Goal: Ask a question: Seek information or help from site administrators or community

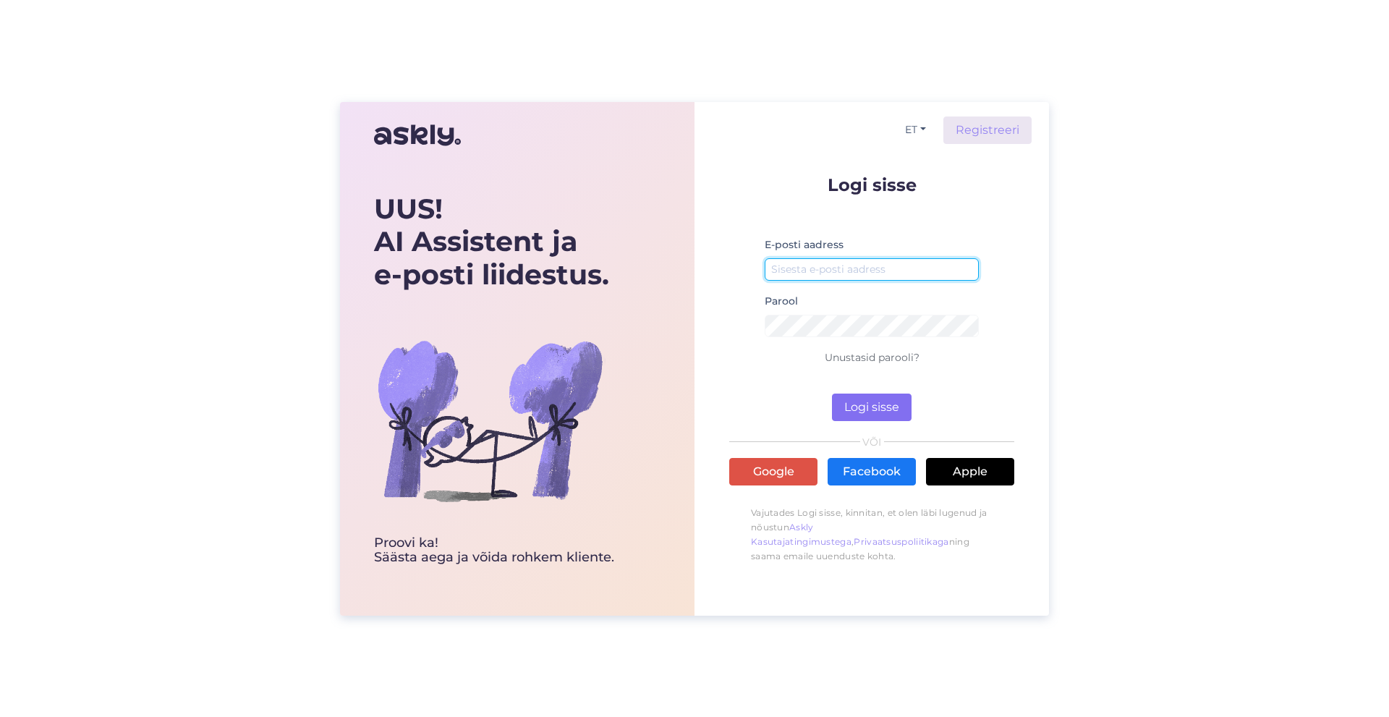
type input "[EMAIL_ADDRESS][DOMAIN_NAME]"
click at [854, 408] on button "Logi sisse" at bounding box center [872, 407] width 80 height 27
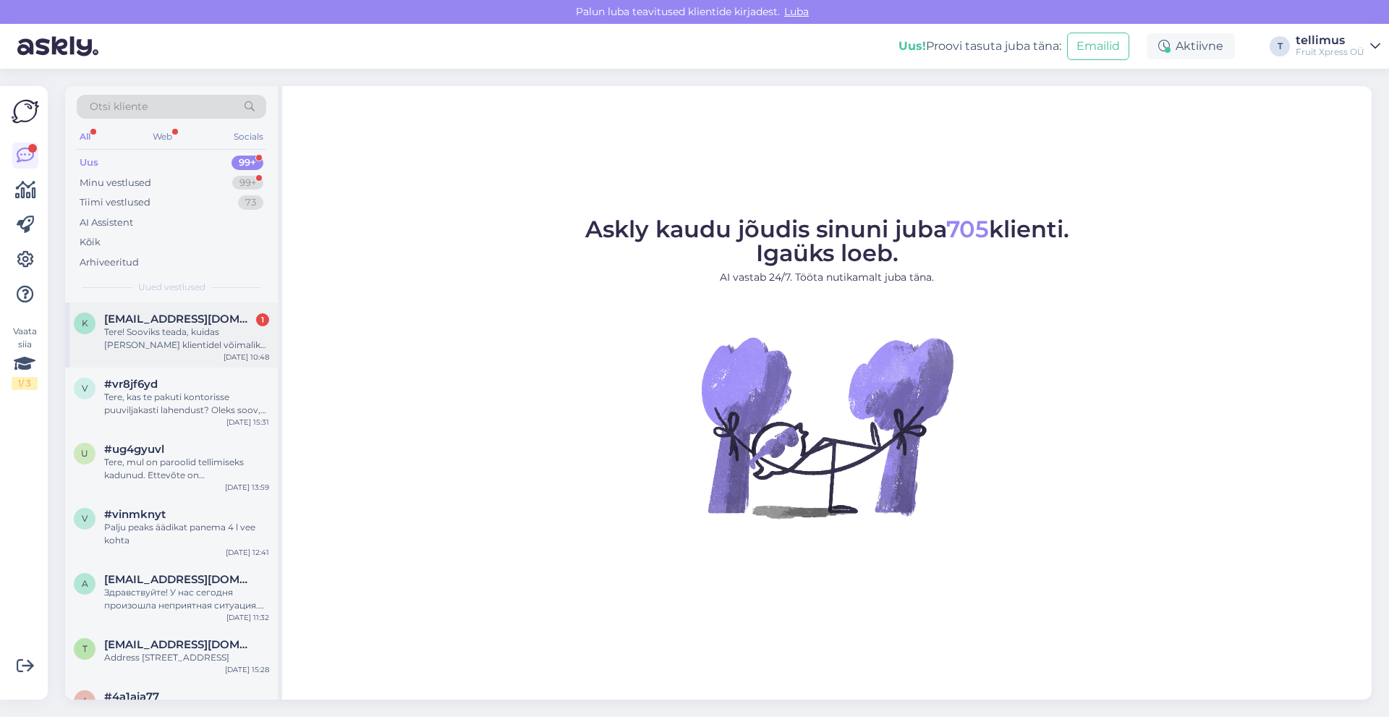
click at [139, 322] on span "[EMAIL_ADDRESS][DOMAIN_NAME]" at bounding box center [179, 319] width 150 height 13
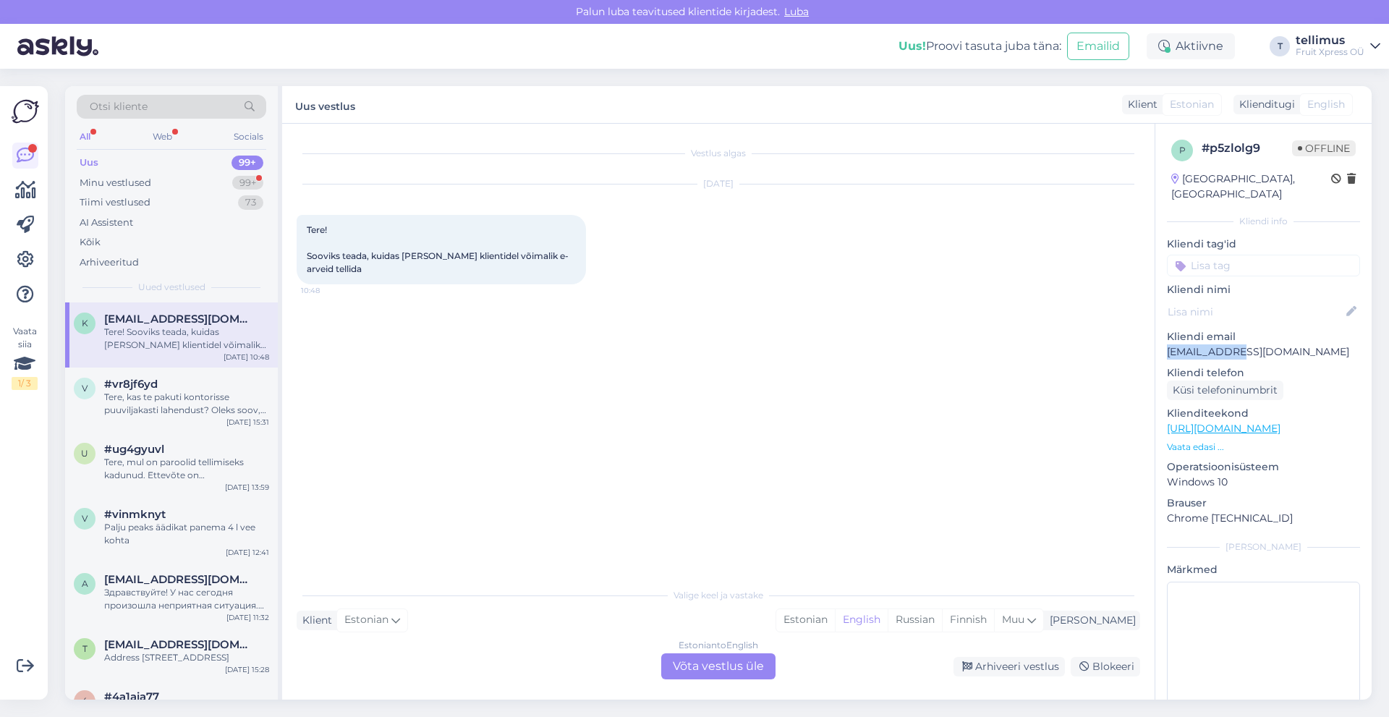
drag, startPoint x: 1238, startPoint y: 330, endPoint x: 1168, endPoint y: 336, distance: 71.2
click at [1168, 344] on p "kerli@chk.ee" at bounding box center [1263, 351] width 193 height 15
copy p "kerli@chk.ee"
click at [715, 661] on div "Estonian to English Võta vestlus üle" at bounding box center [718, 666] width 114 height 26
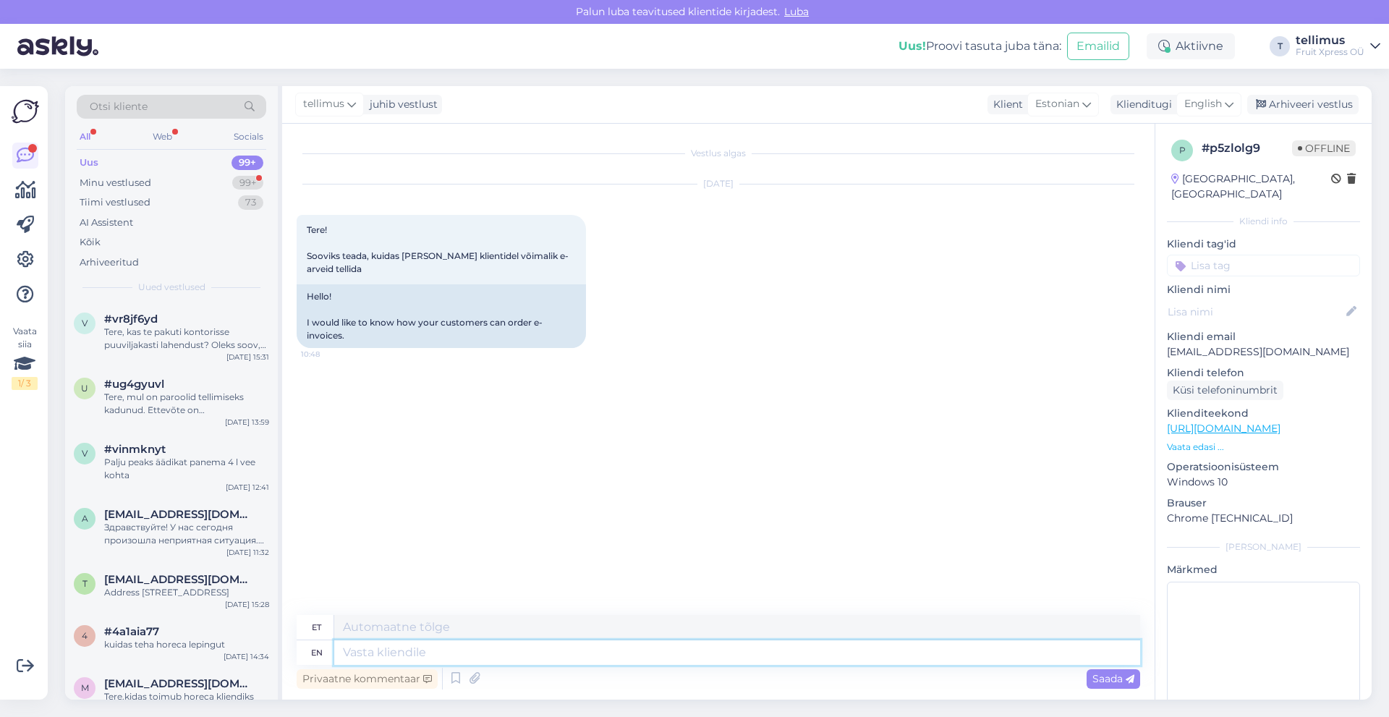
click at [435, 656] on textarea at bounding box center [737, 652] width 806 height 25
type textarea "Tere!"
type textarea "Tere! Kas"
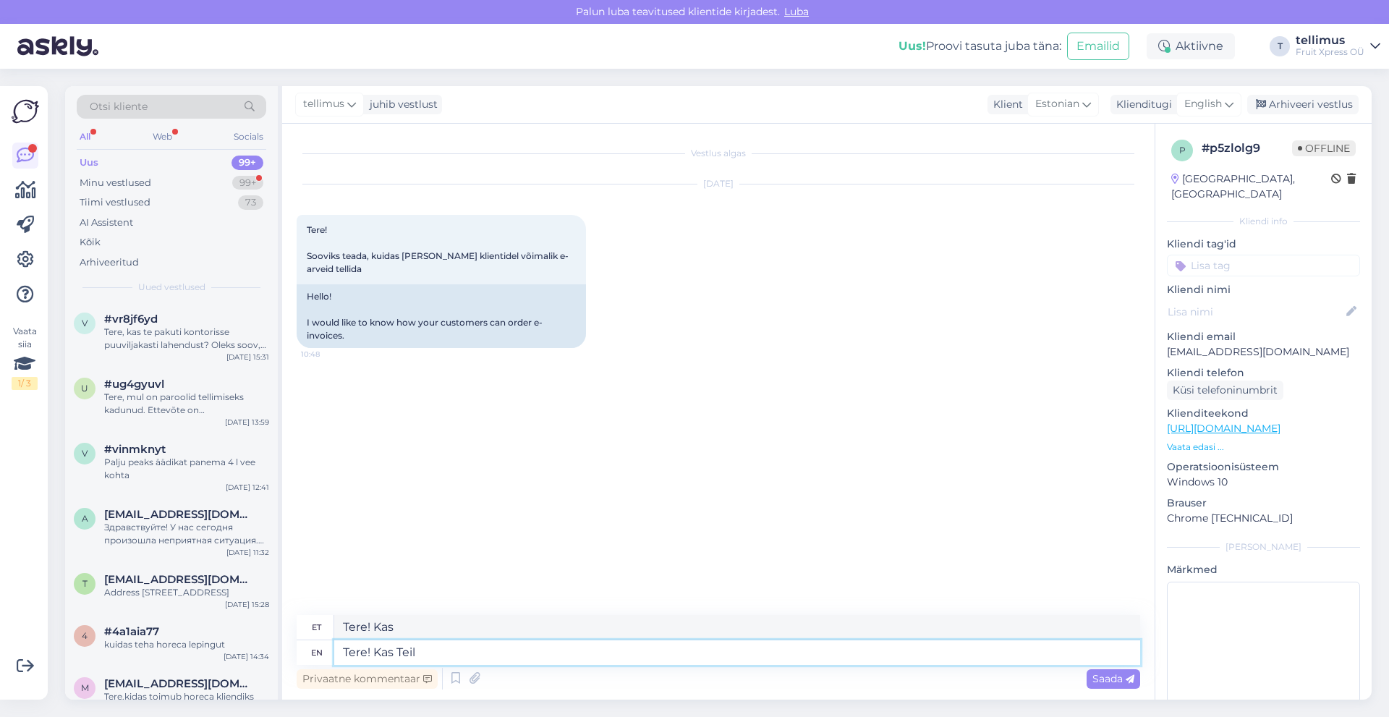
type textarea "Tere! Kas Teil"
type textarea "Tere! Kas Teil on"
type textarea "Tere! Kas Teil on müügiesi"
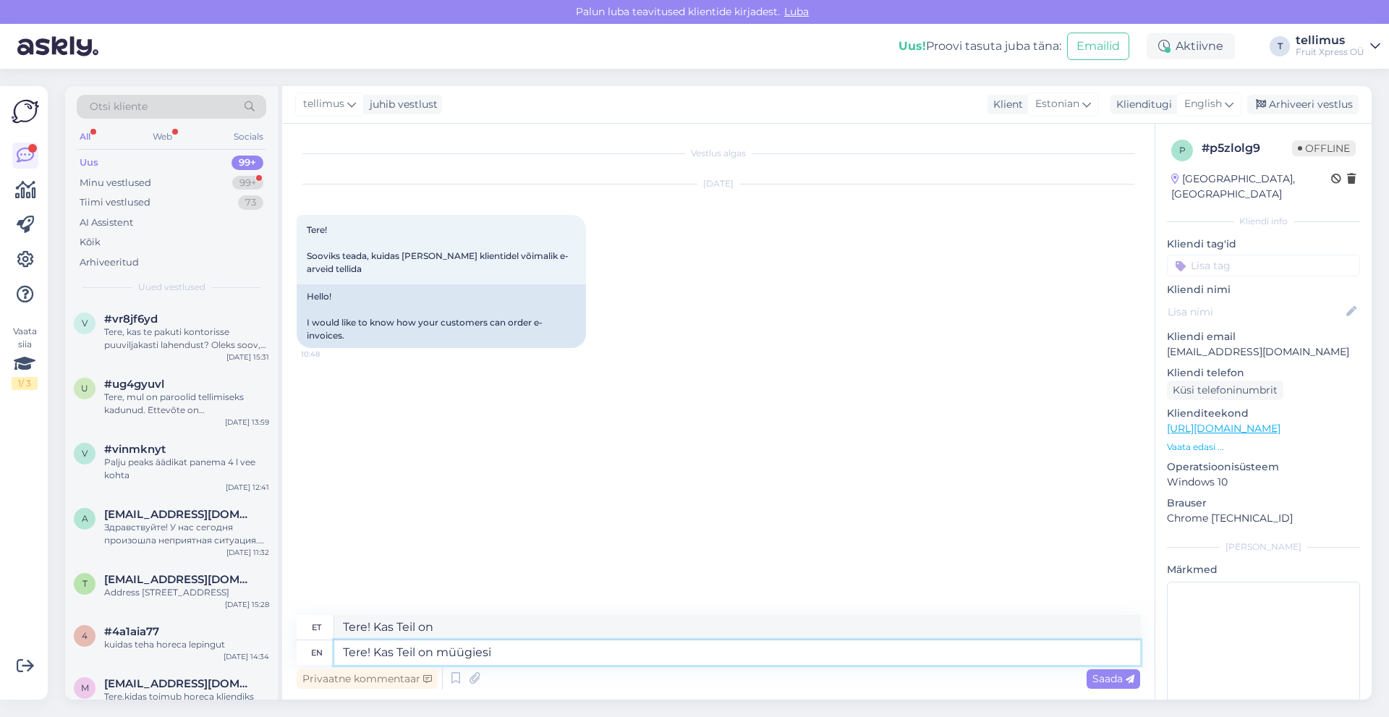
type textarea "Tere! Kas Teil on müügil"
type textarea "Tere! Kas Teil on müügiesindaja"
type textarea "Tere! Kas Teil on müügiesindaja kontakt"
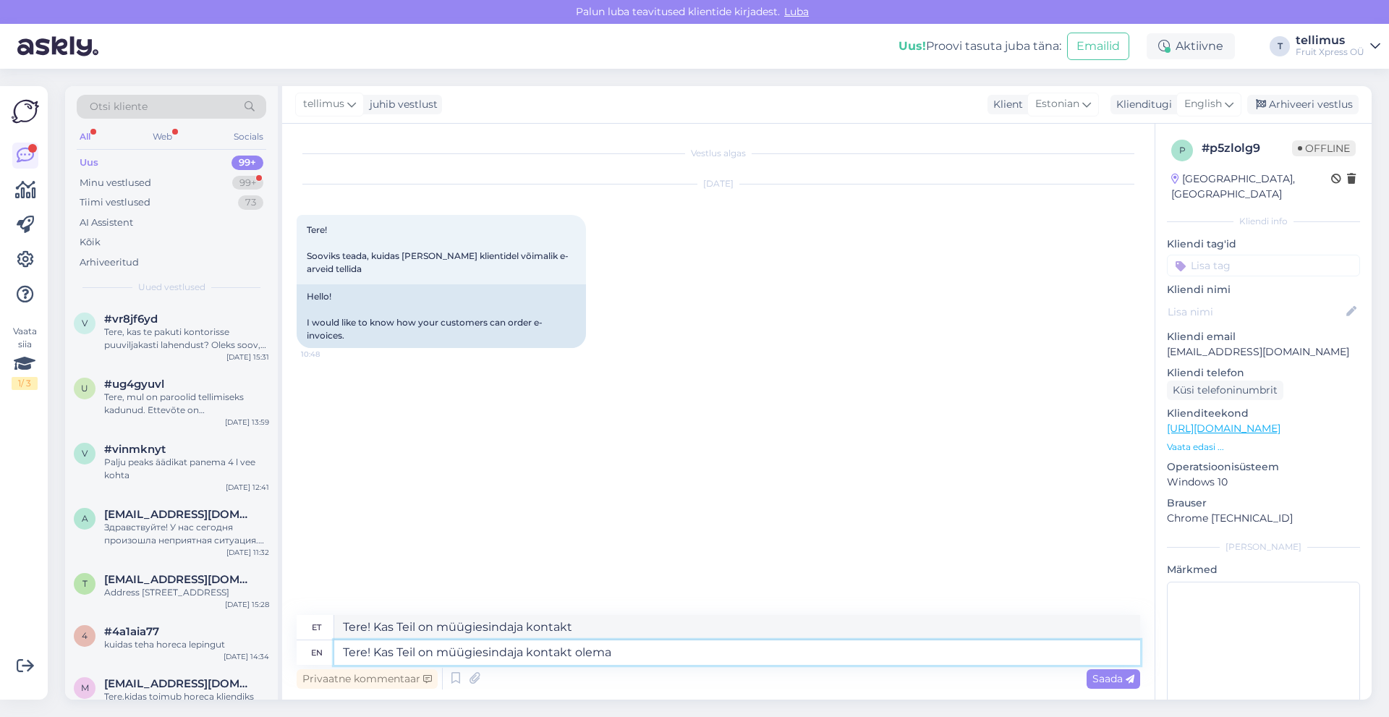
type textarea "Tere! Kas Teil on müügiesindaja kontakt olemas"
type textarea "Tere! Kas Teil on müügiesindaja kon"
type textarea "Tere! Kas Teil on müügiesindaja kontakt"
type textarea "Tere! Kas Teil on müügiesi"
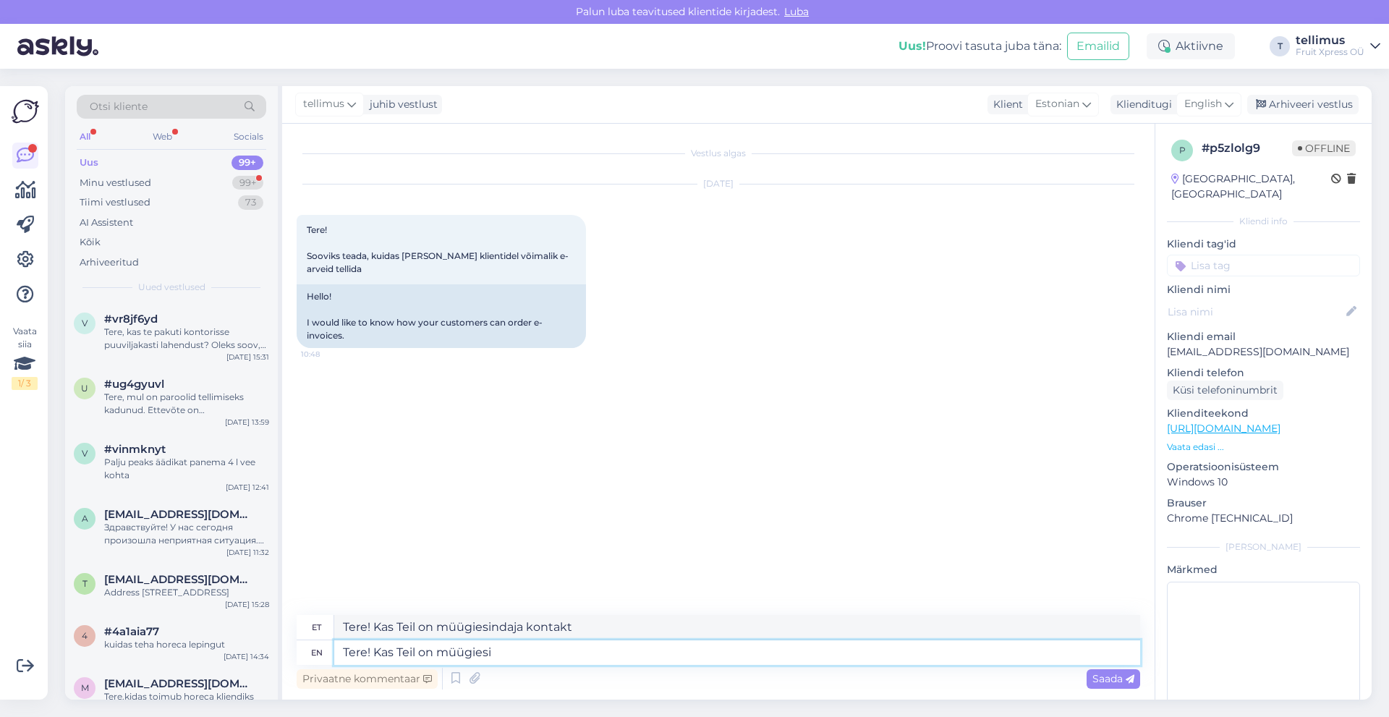
type textarea "Tere! Kas Teil on müügiesindaja"
type textarea "Tere! Kas Tei"
type textarea "Tere! Kas Teil"
type textarea "Tere! Kas"
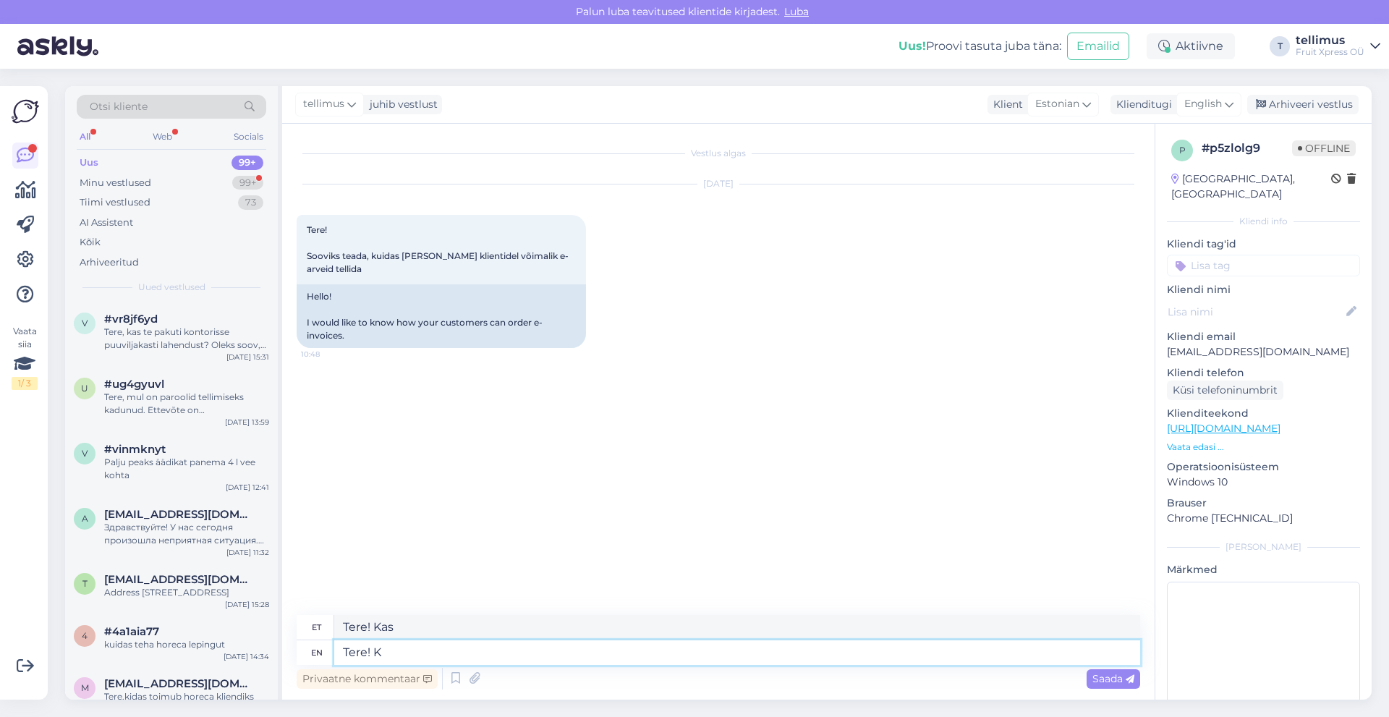
type textarea "Tere!"
click at [127, 200] on div "Tiimi vestlused" at bounding box center [115, 202] width 71 height 14
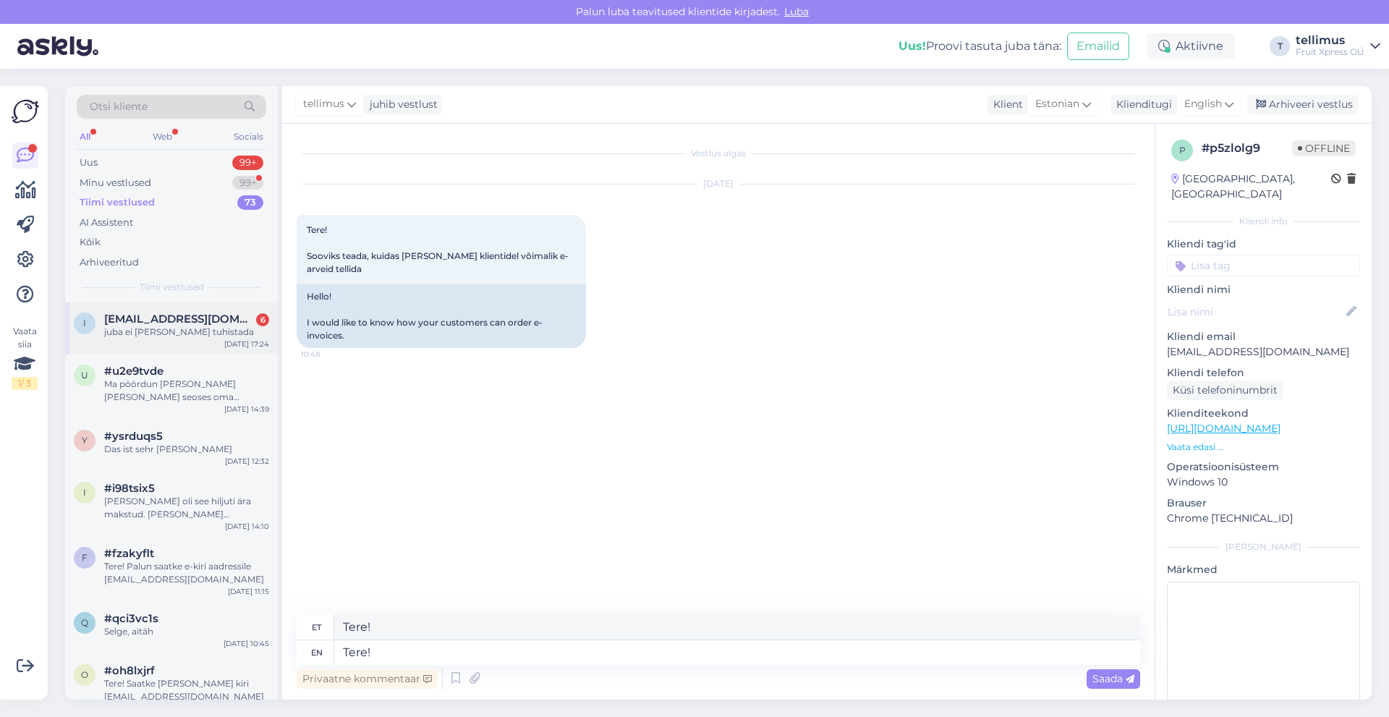
click at [186, 338] on div "juba ei ole vaja tuhistada" at bounding box center [186, 332] width 165 height 13
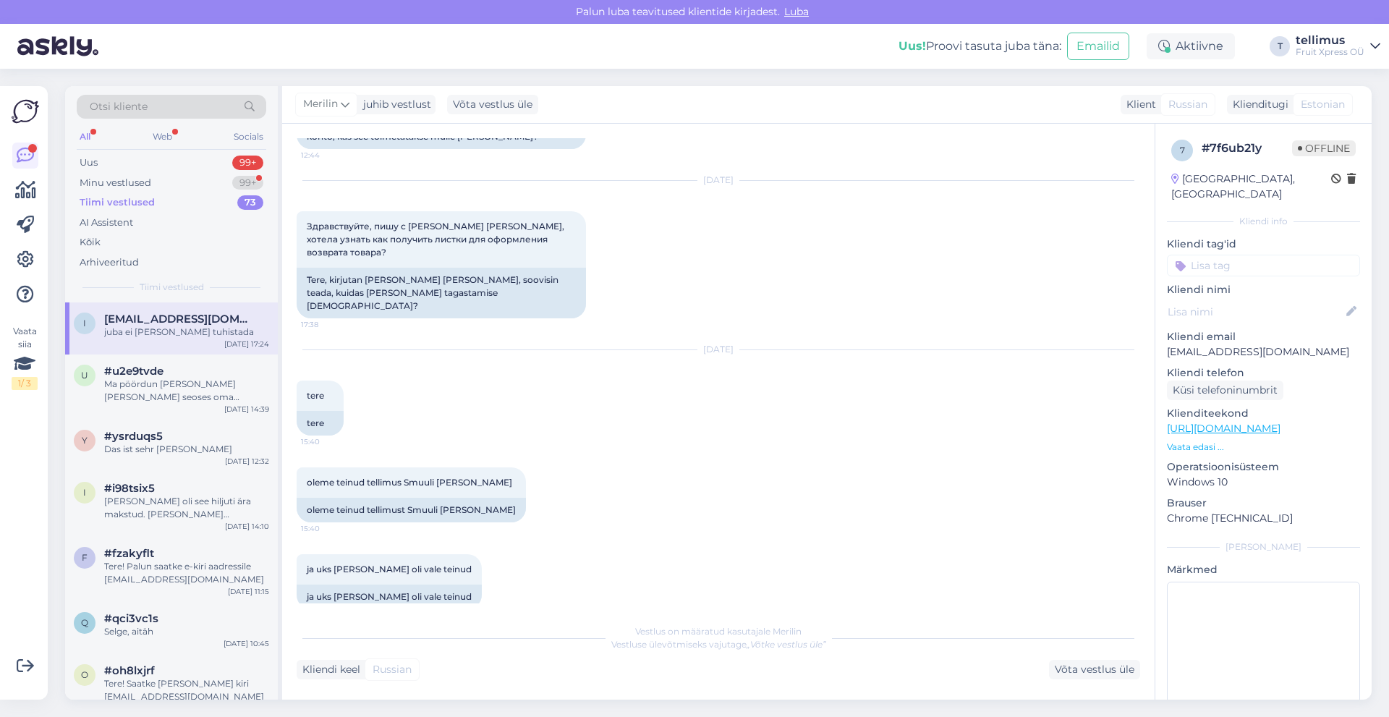
scroll to position [2910, 0]
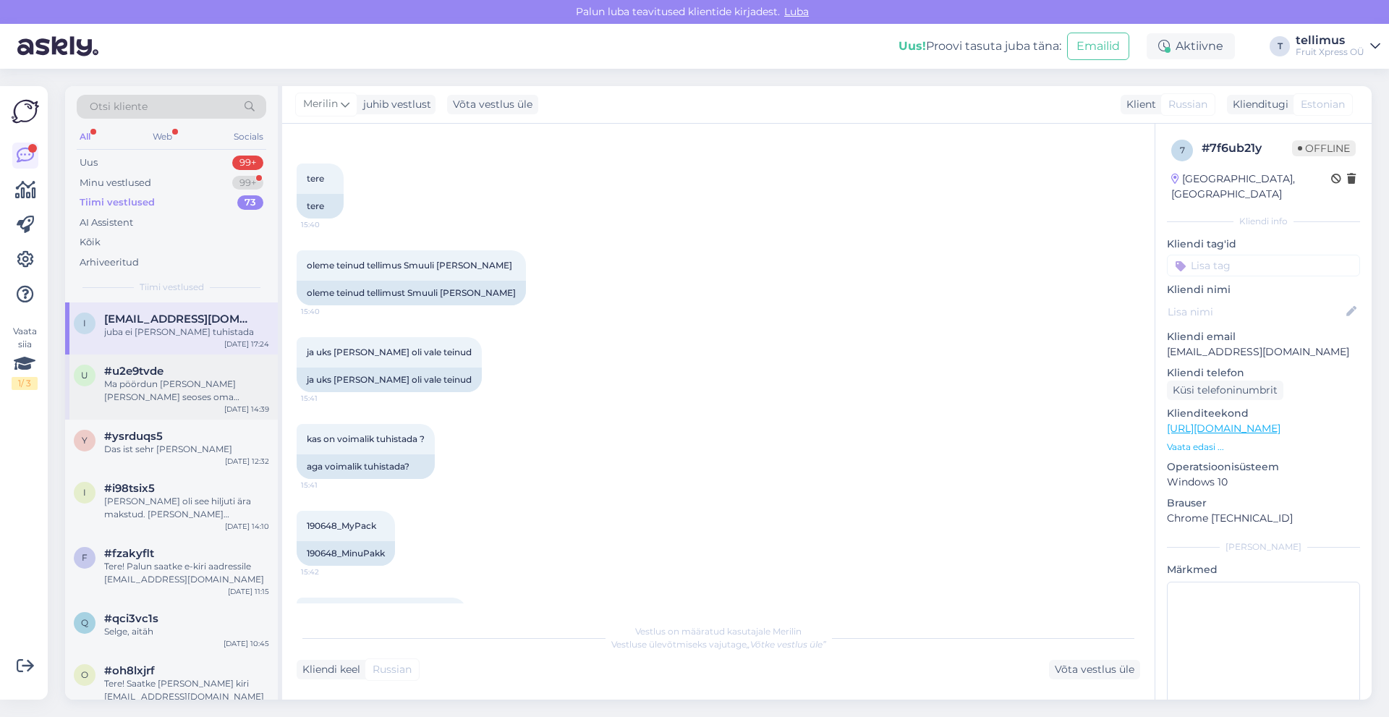
click at [170, 388] on div "Ma pöördun Teie poole seoses oma tellimusega: "#100024939". Mul oli tänaseks br…" at bounding box center [186, 391] width 165 height 26
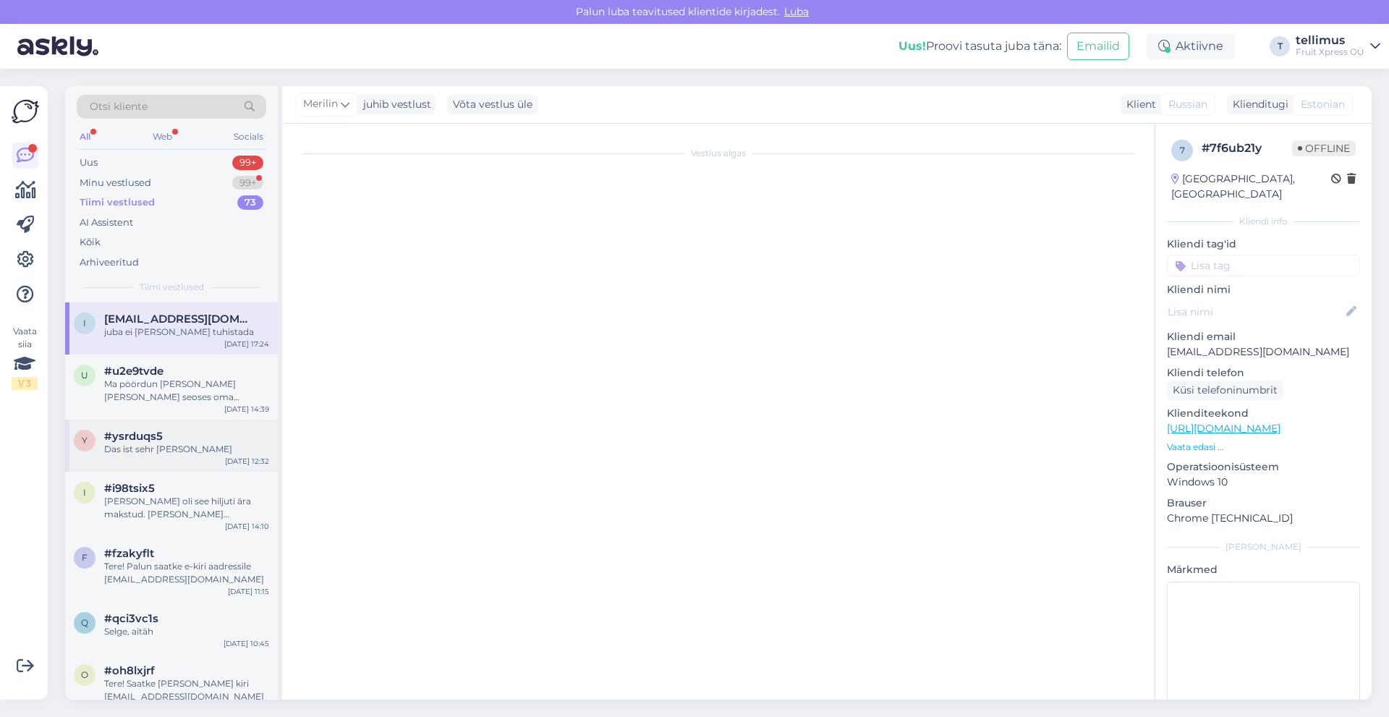
scroll to position [381, 0]
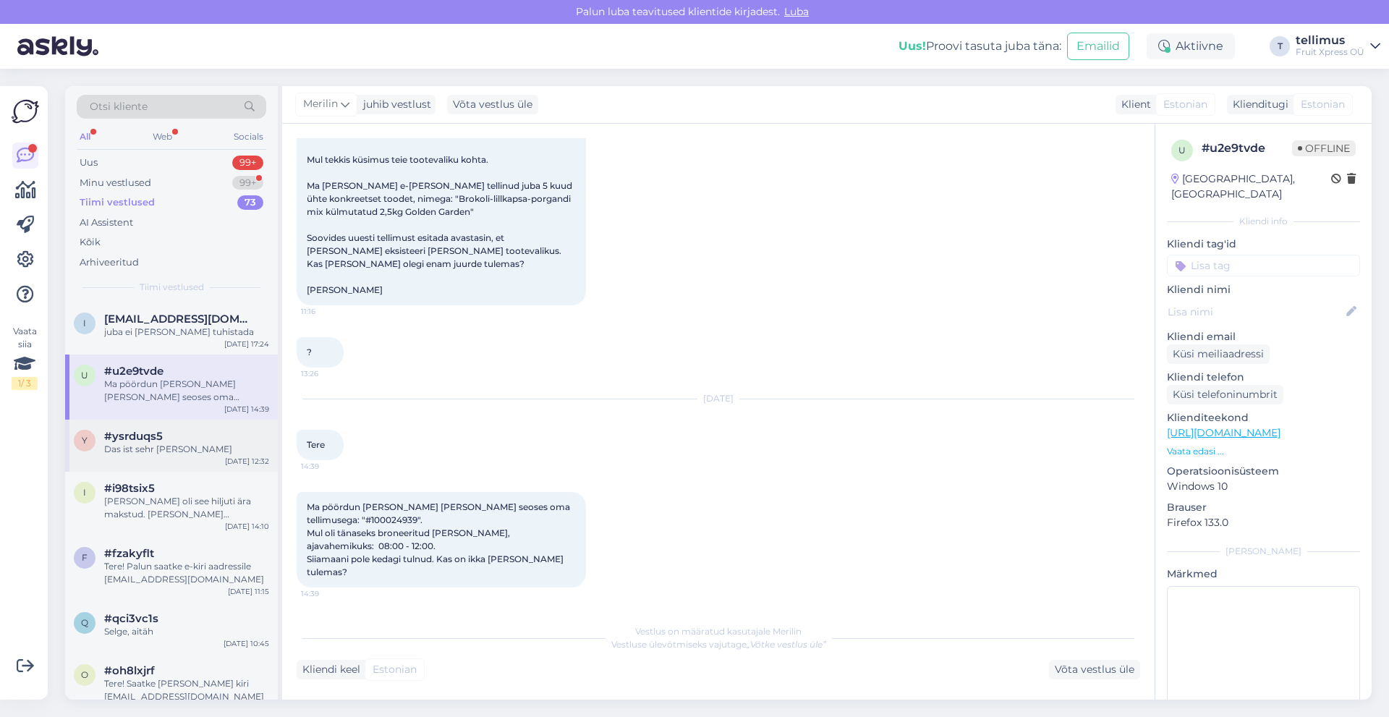
click at [160, 459] on div "y #ysrduqs5 Das ist sehr schade Jun 27 12:32" at bounding box center [171, 446] width 213 height 52
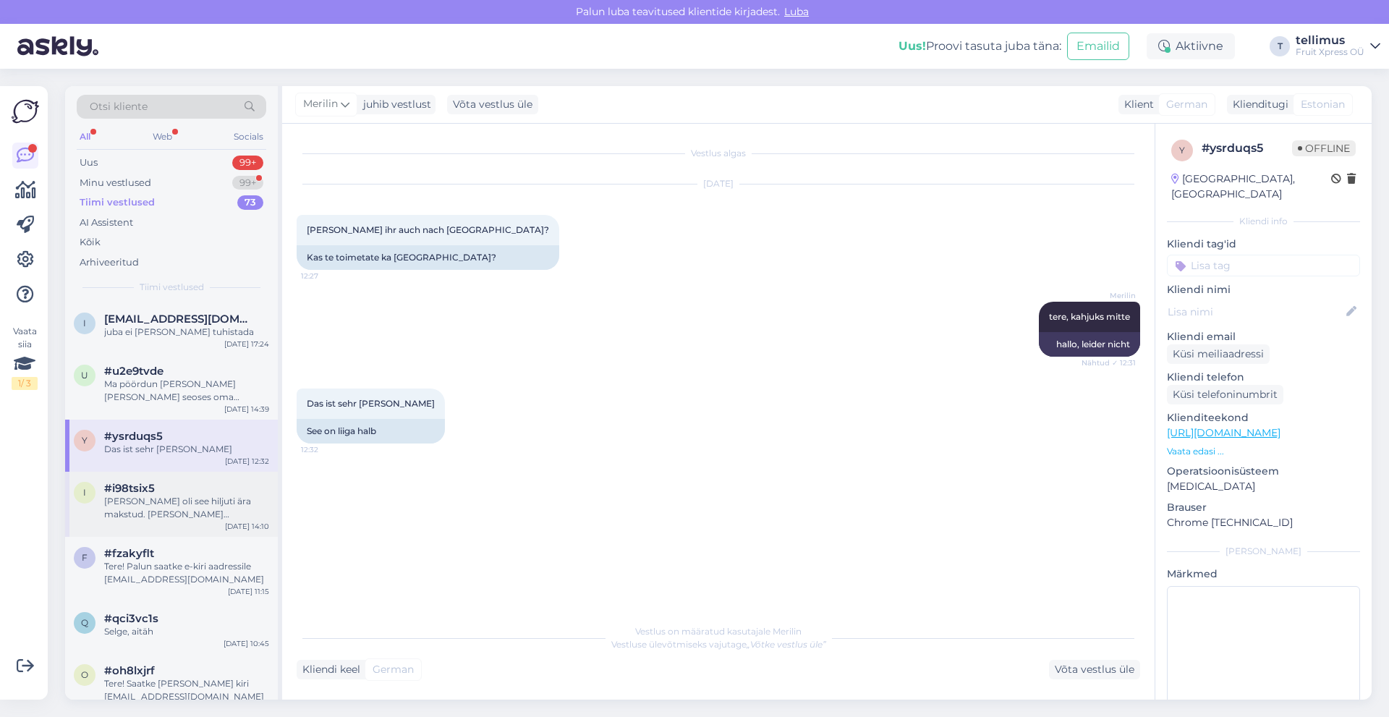
click at [164, 502] on div "Minu teada oli see hiljuti ära makstud. Annan ylemusele siis teada, tänud" at bounding box center [186, 508] width 165 height 26
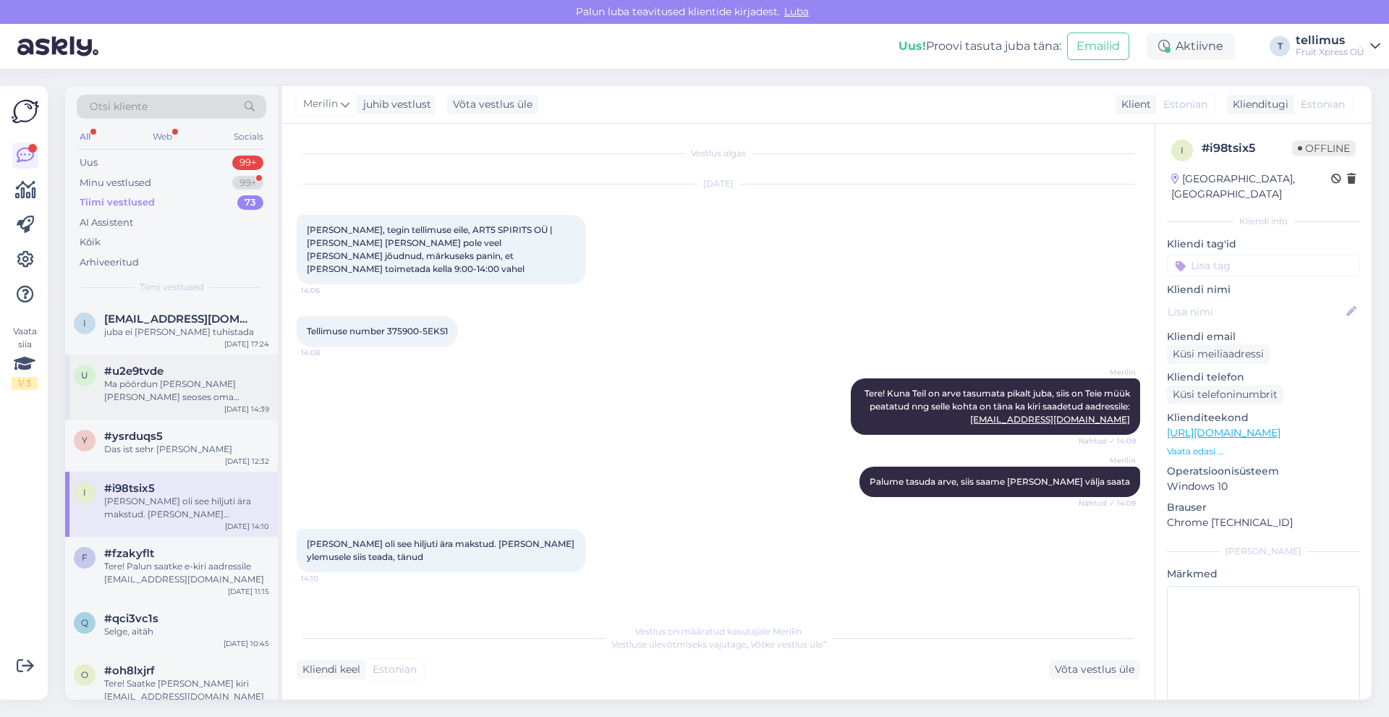
click at [190, 372] on div "#u2e9tvde" at bounding box center [186, 371] width 165 height 13
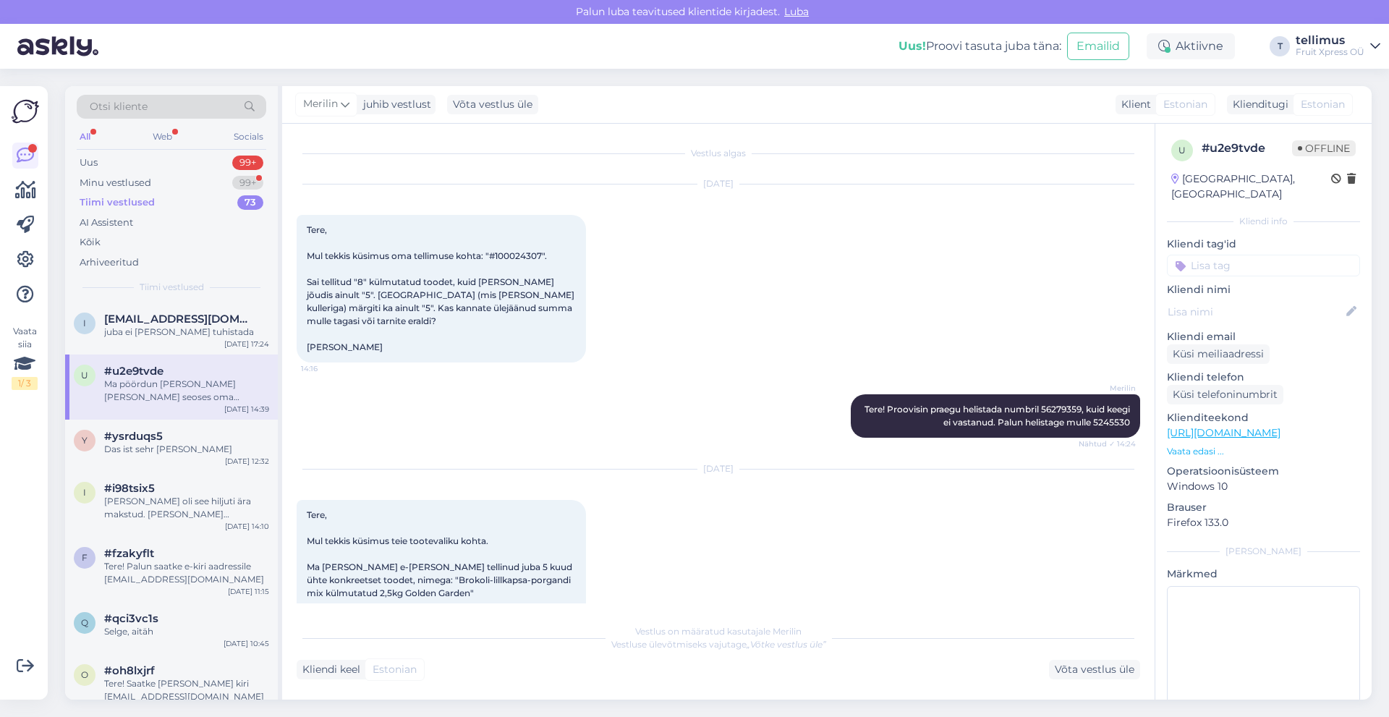
scroll to position [381, 0]
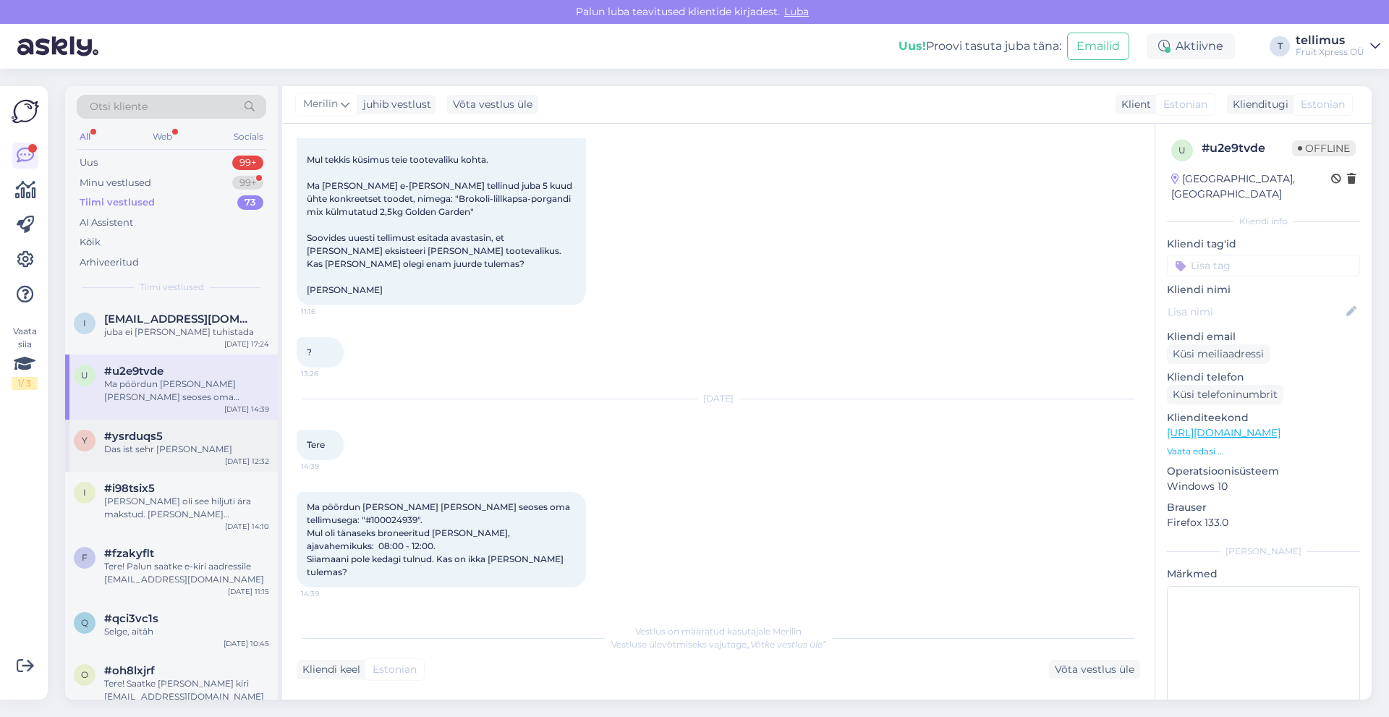
click at [184, 456] on div "y #ysrduqs5 Das ist sehr schade Jun 27 12:32" at bounding box center [171, 446] width 213 height 52
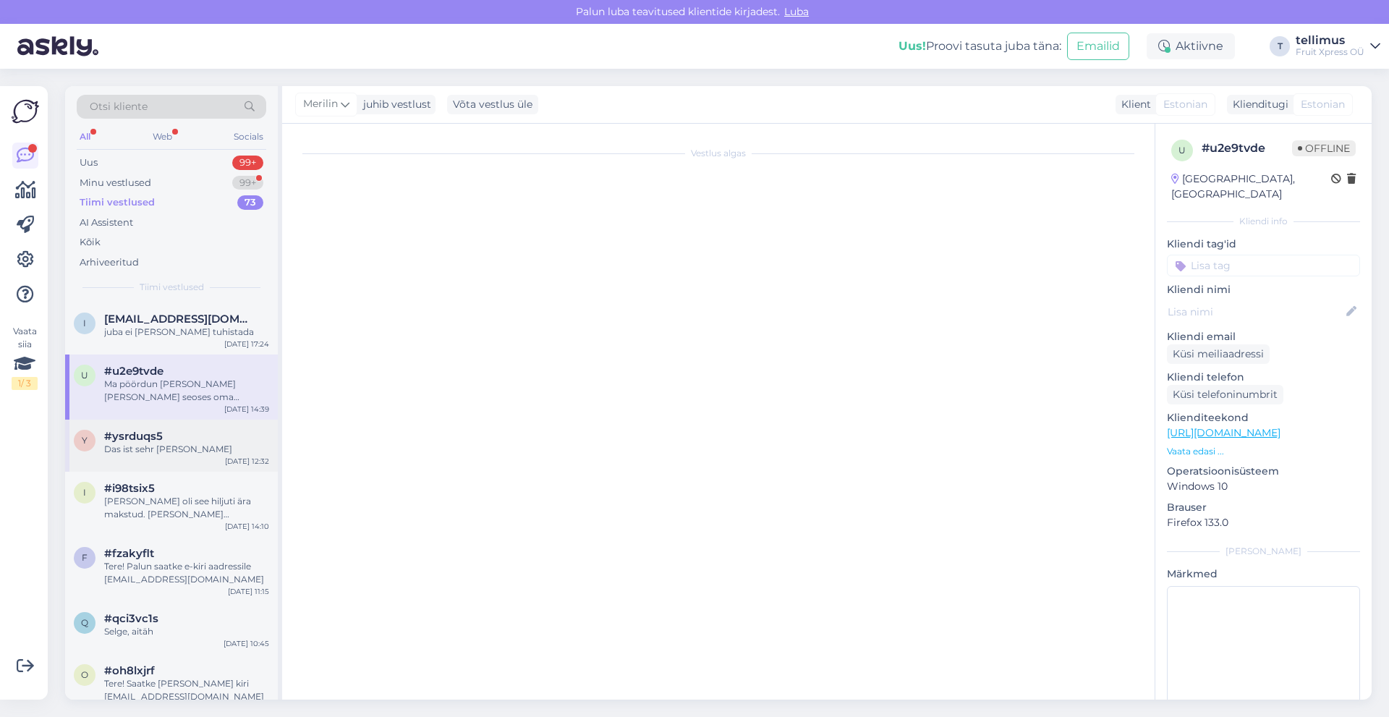
scroll to position [0, 0]
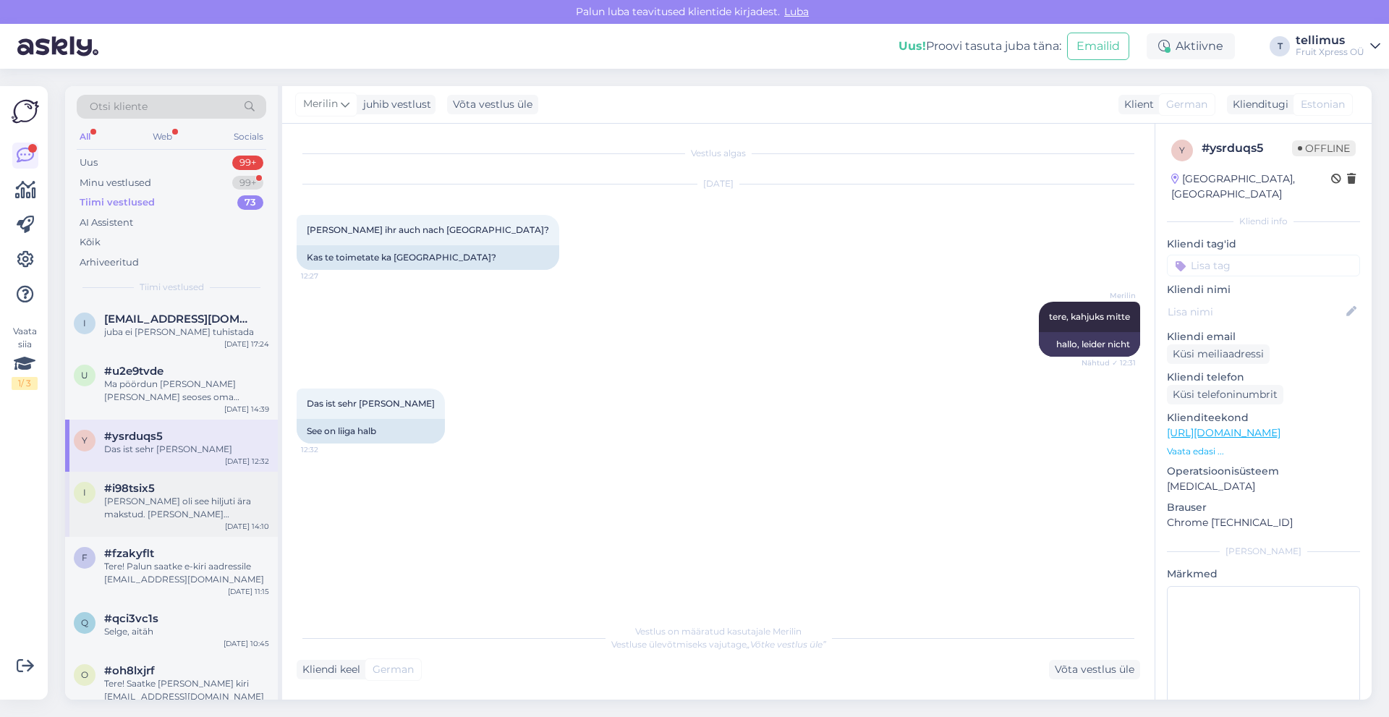
click at [171, 488] on div "#i98tsix5" at bounding box center [186, 488] width 165 height 13
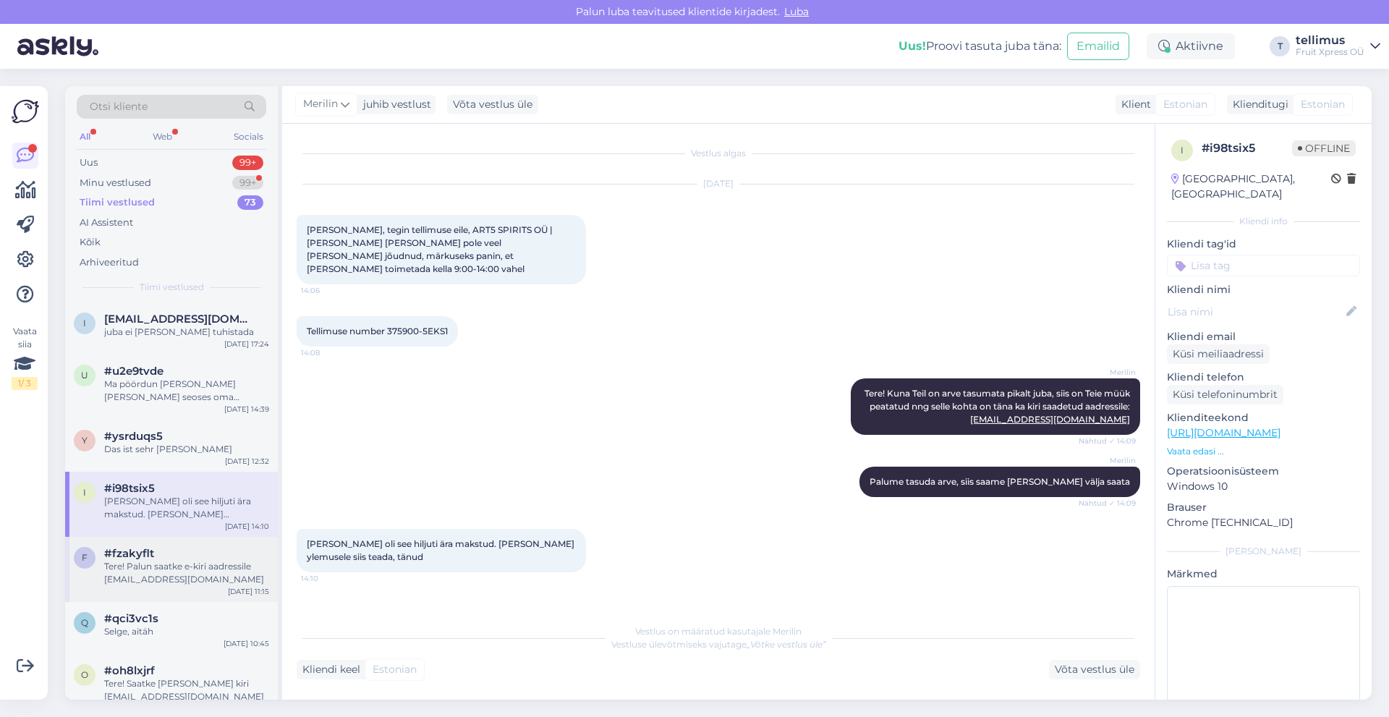
click at [161, 548] on div "#fzakyflt" at bounding box center [186, 553] width 165 height 13
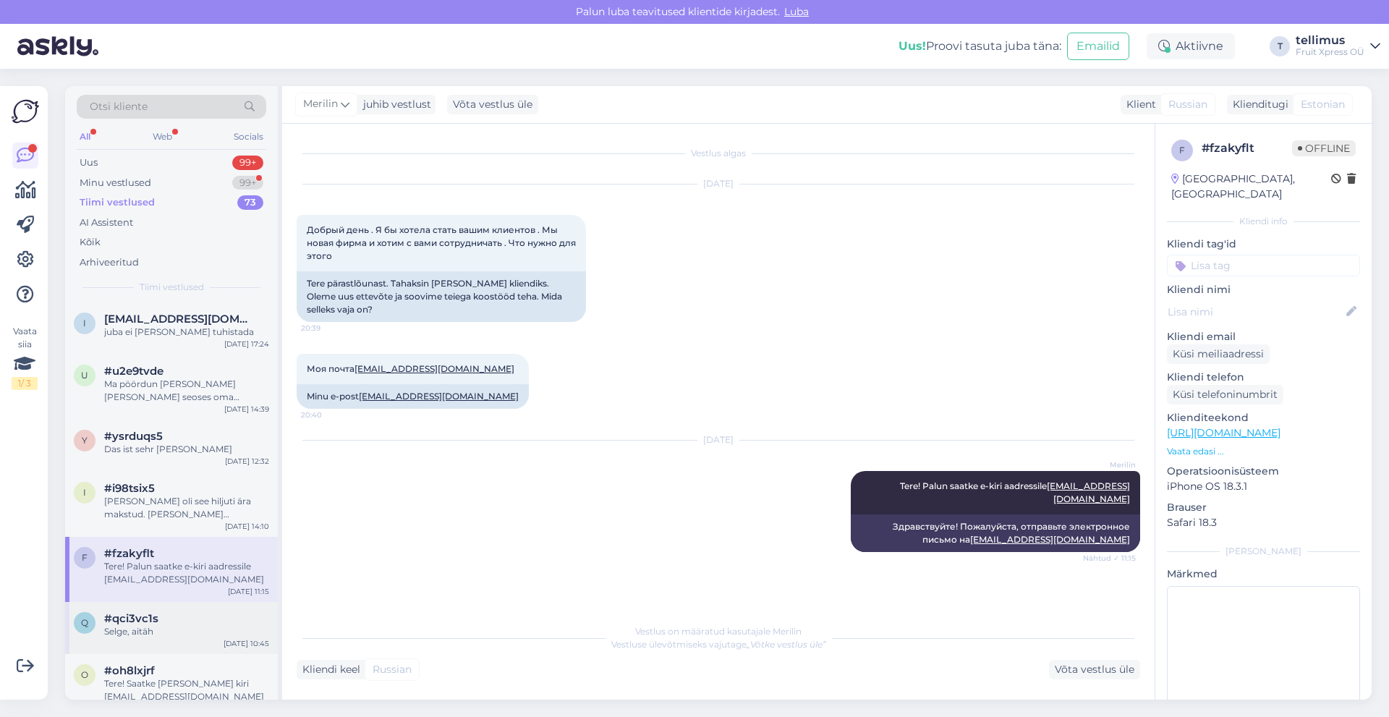
click at [171, 626] on div "Selge, aitäh" at bounding box center [186, 631] width 165 height 13
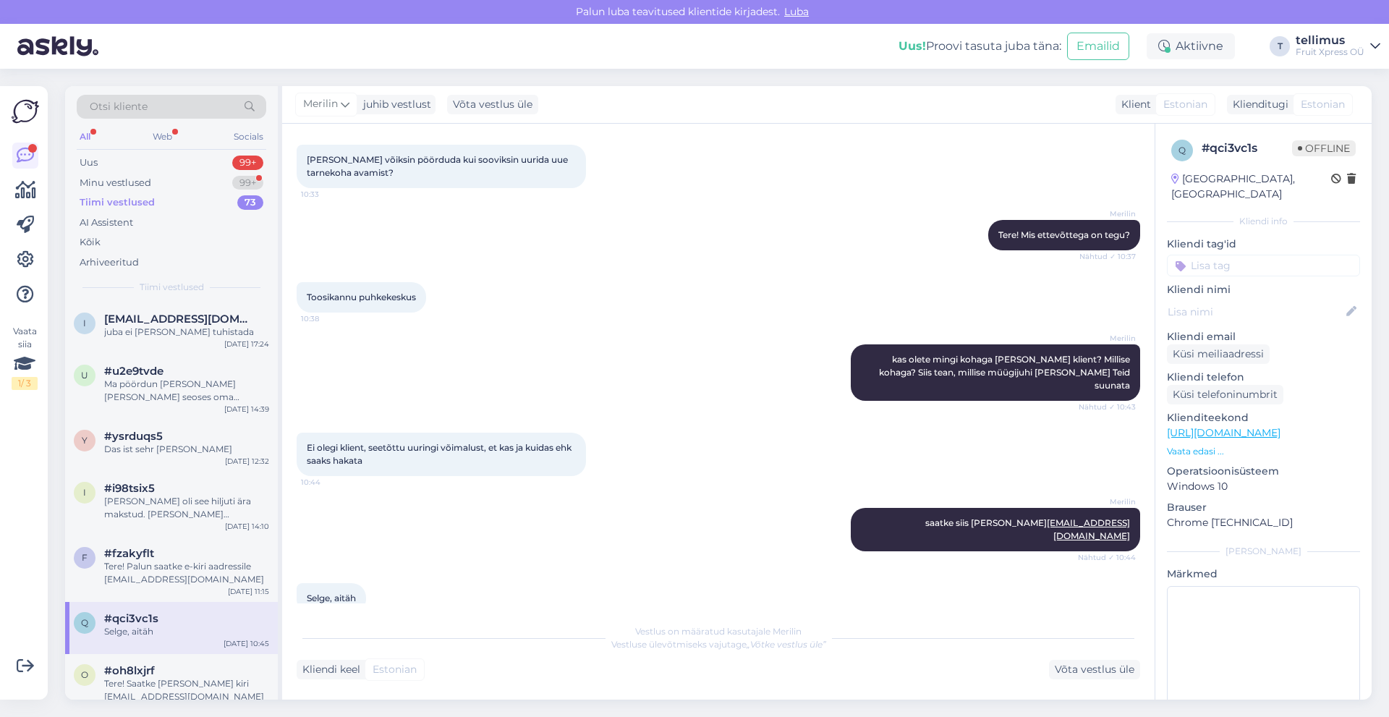
scroll to position [289, 0]
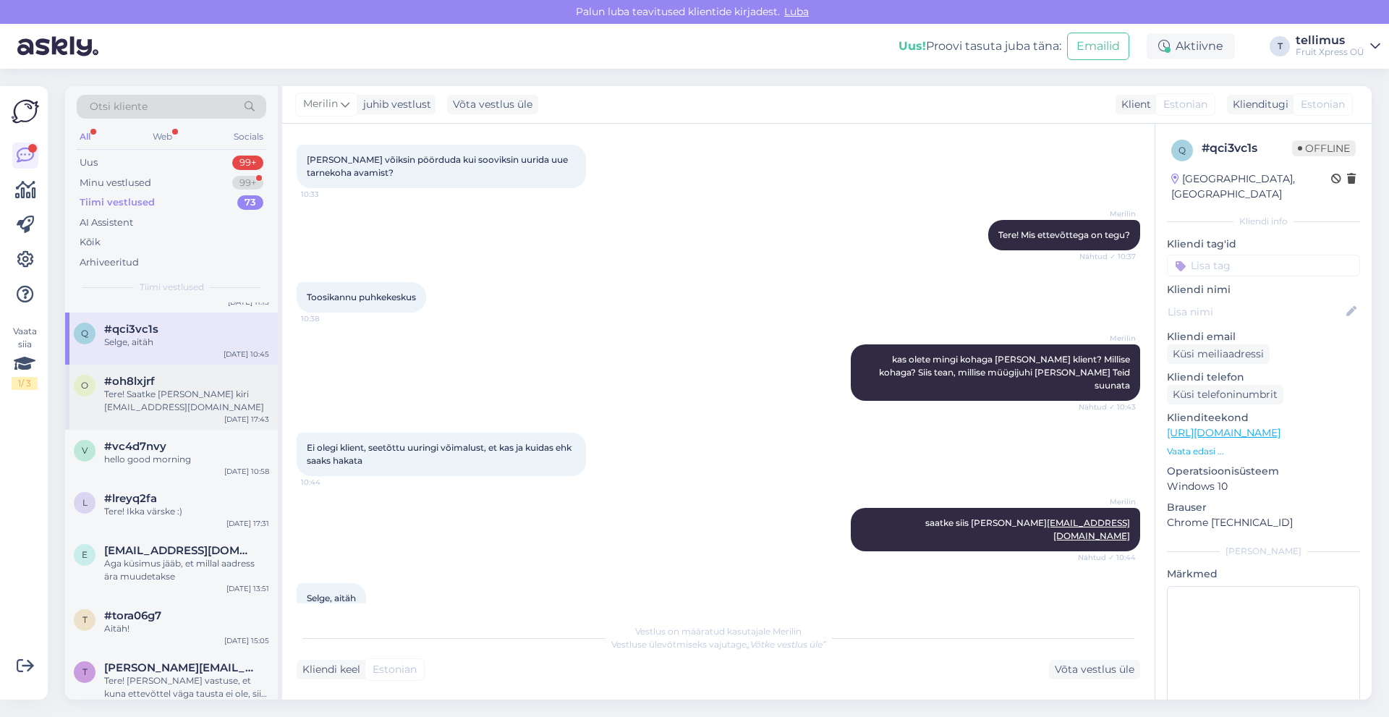
click at [175, 417] on div "o #oh8lxjrf Tere! Saatke palun mulle kiri merilin.lombiots@fruitxpress.ee Dec 1…" at bounding box center [171, 397] width 213 height 65
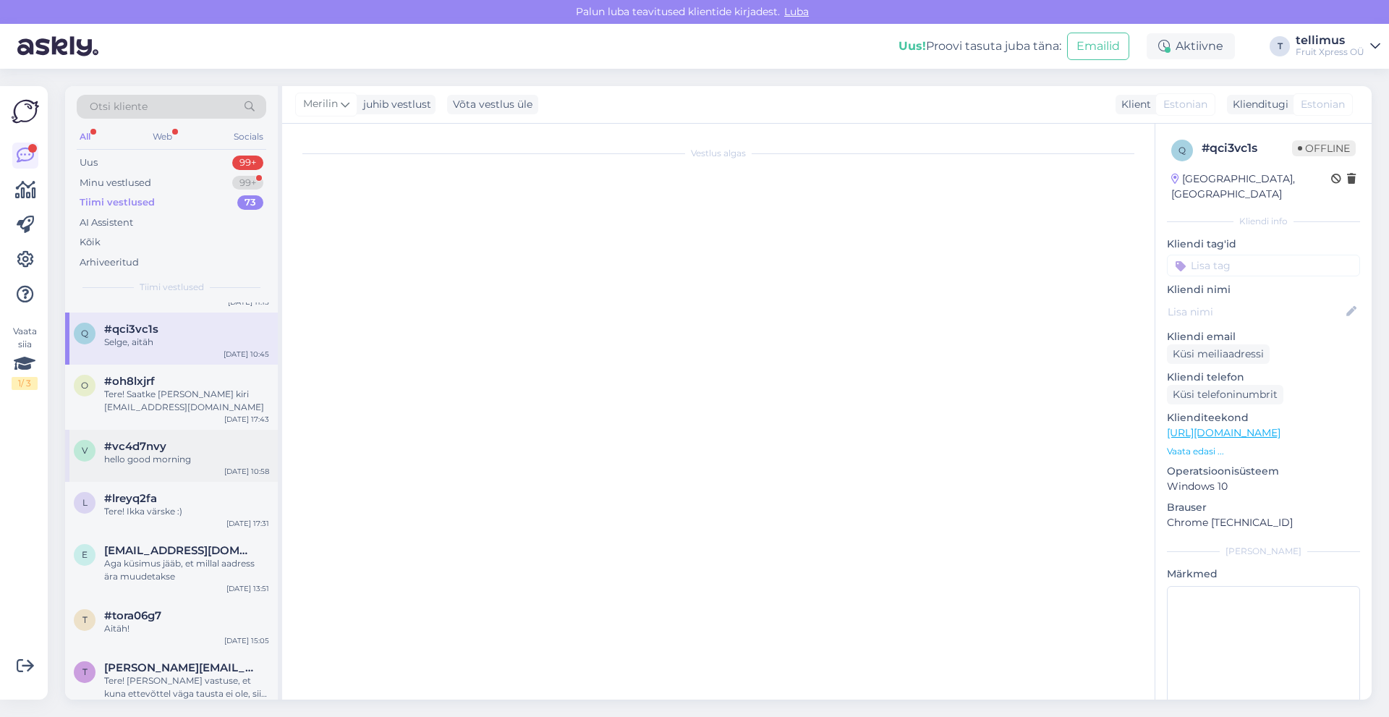
scroll to position [0, 0]
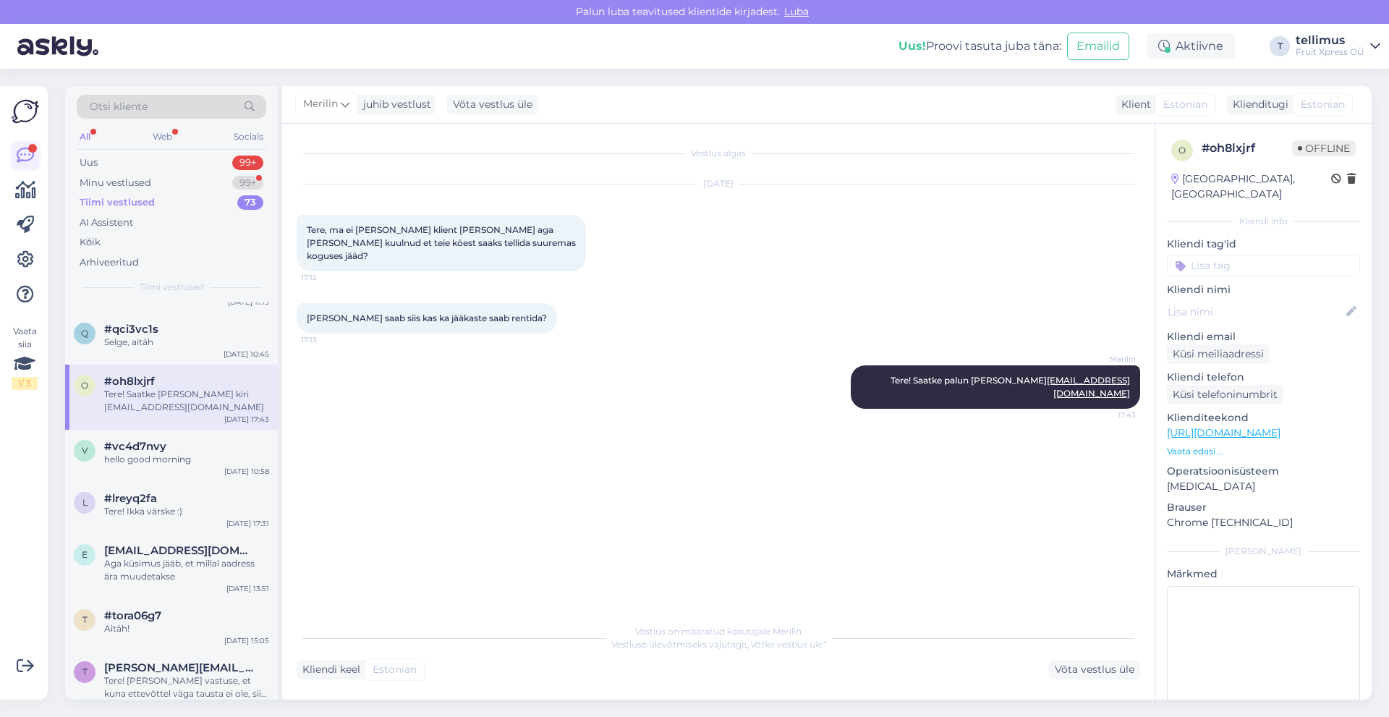
click at [28, 156] on icon at bounding box center [25, 155] width 17 height 17
click at [132, 162] on div "Uus 99+" at bounding box center [172, 163] width 190 height 20
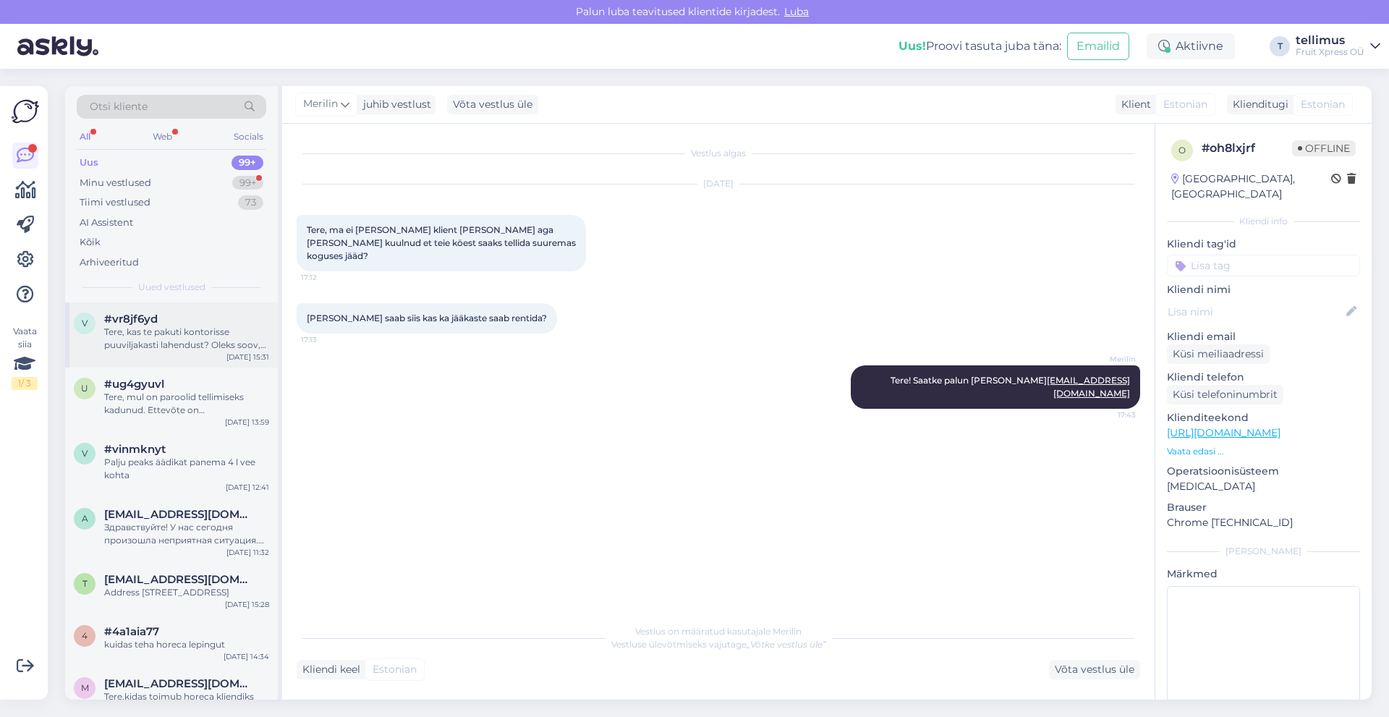
click at [145, 338] on div "Tere, kas te pakuti kontorisse puuviljakasti lahendust? Oleks soov, et puuvilja…" at bounding box center [186, 339] width 165 height 26
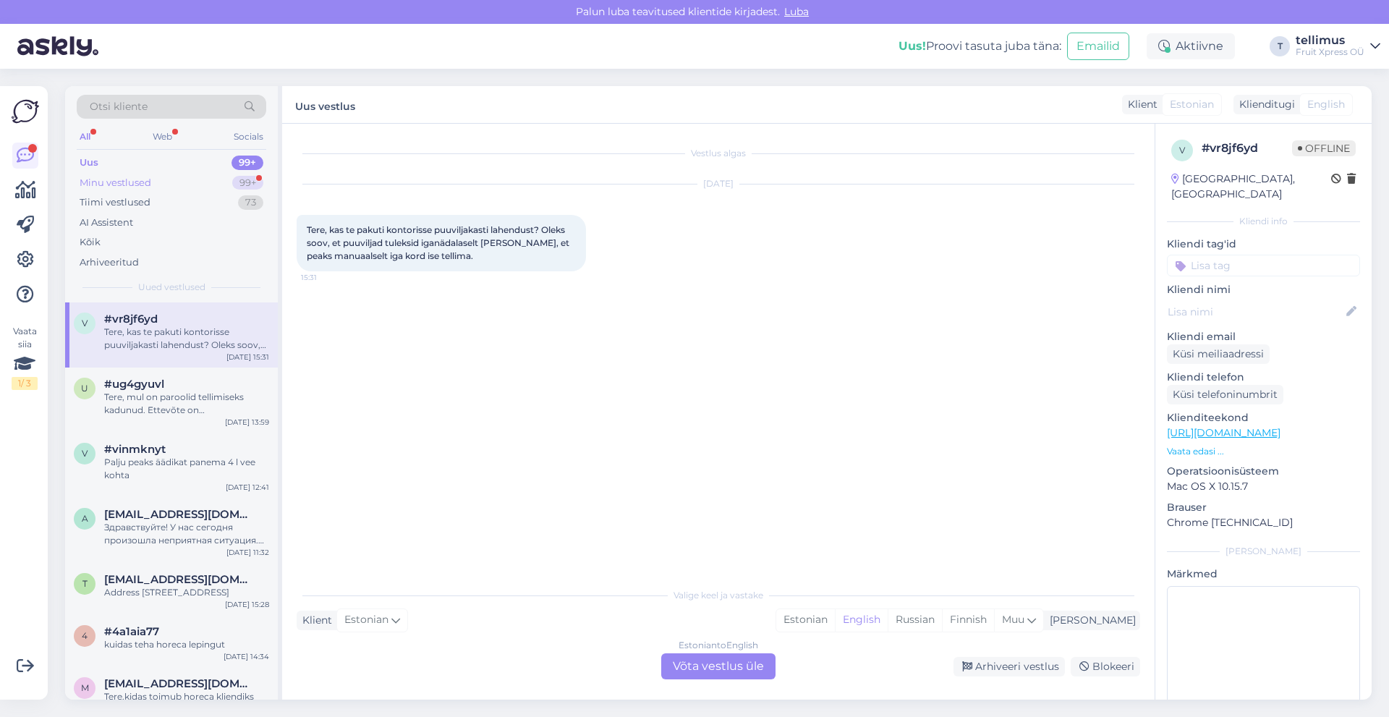
click at [161, 177] on div "Minu vestlused 99+" at bounding box center [172, 183] width 190 height 20
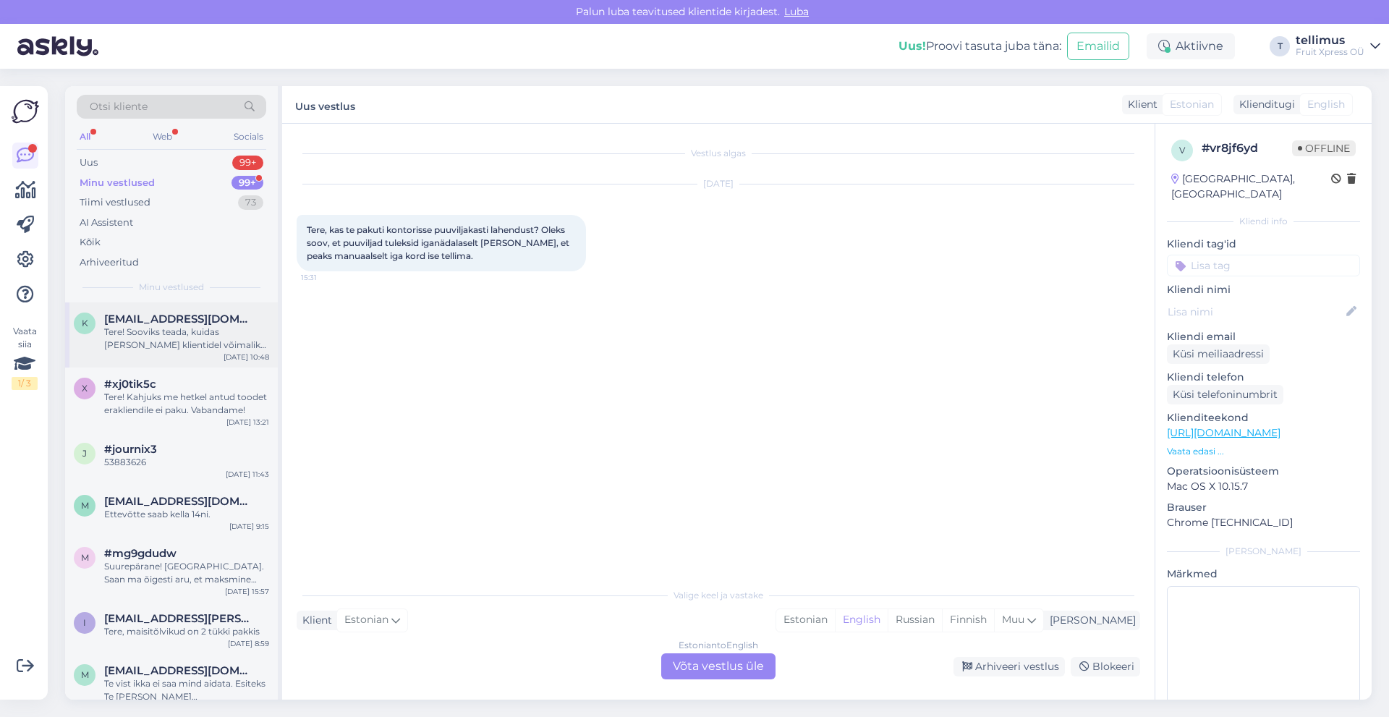
click at [161, 352] on div "k kerli@chk.ee Tere! Sooviks teada, kuidas oleks Teie klientidel võimalik e-arv…" at bounding box center [171, 334] width 213 height 65
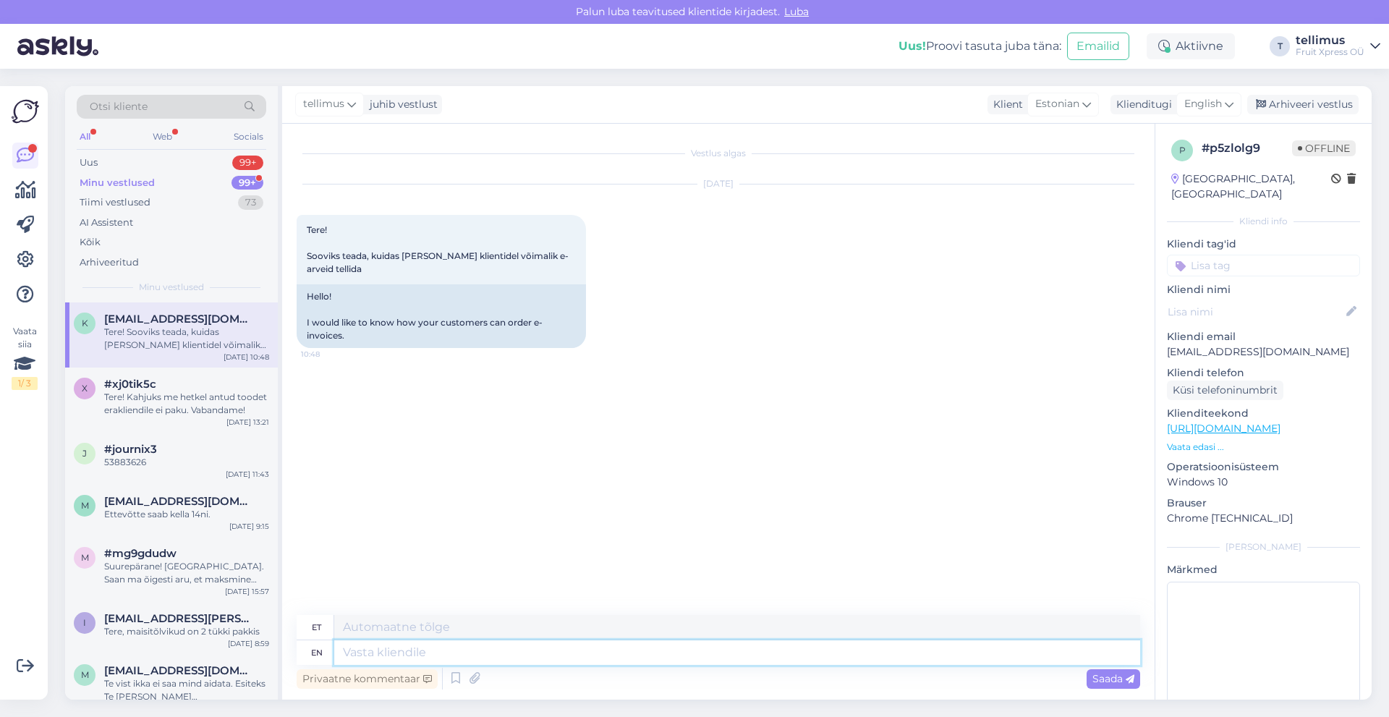
click at [424, 655] on textarea at bounding box center [737, 652] width 806 height 25
type textarea "Tere!"
type textarea "Tere! Kas"
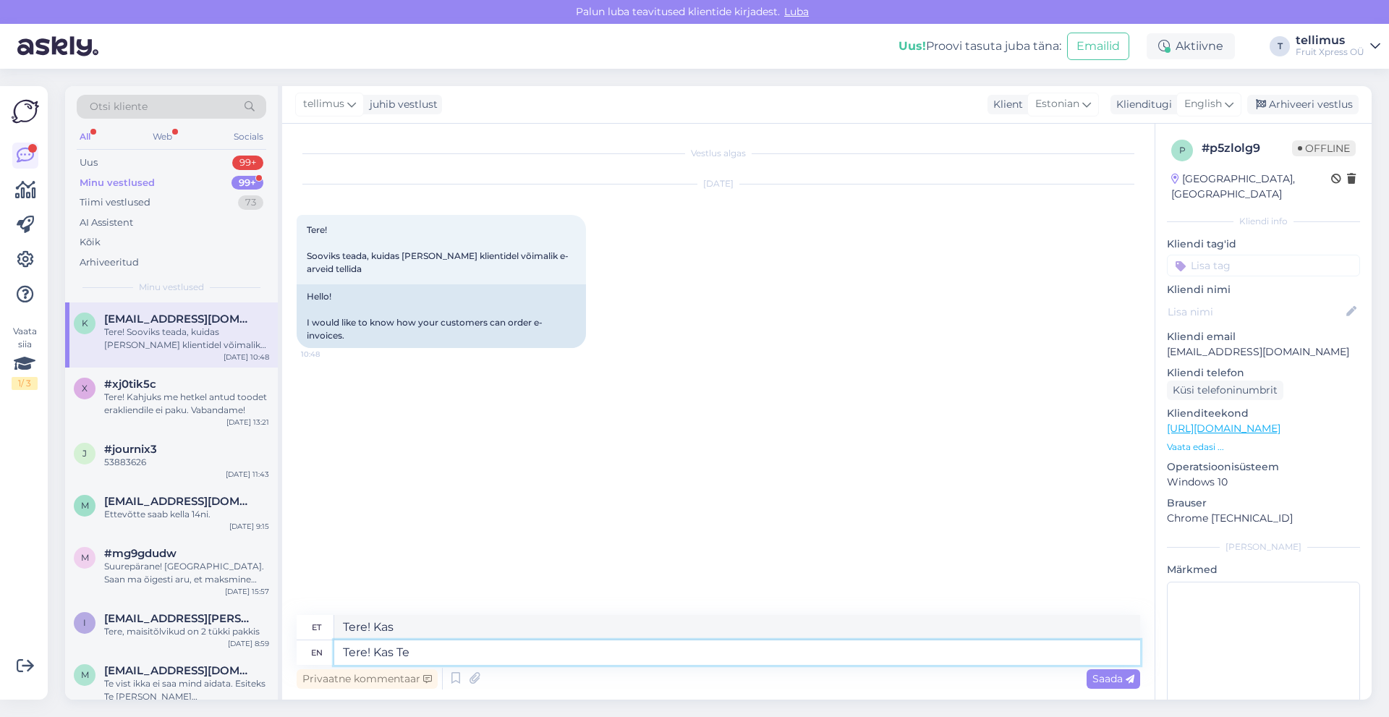
type textarea "Tere! Kas Tei"
type textarea "Tere! Kas Te"
type textarea "Tere! K"
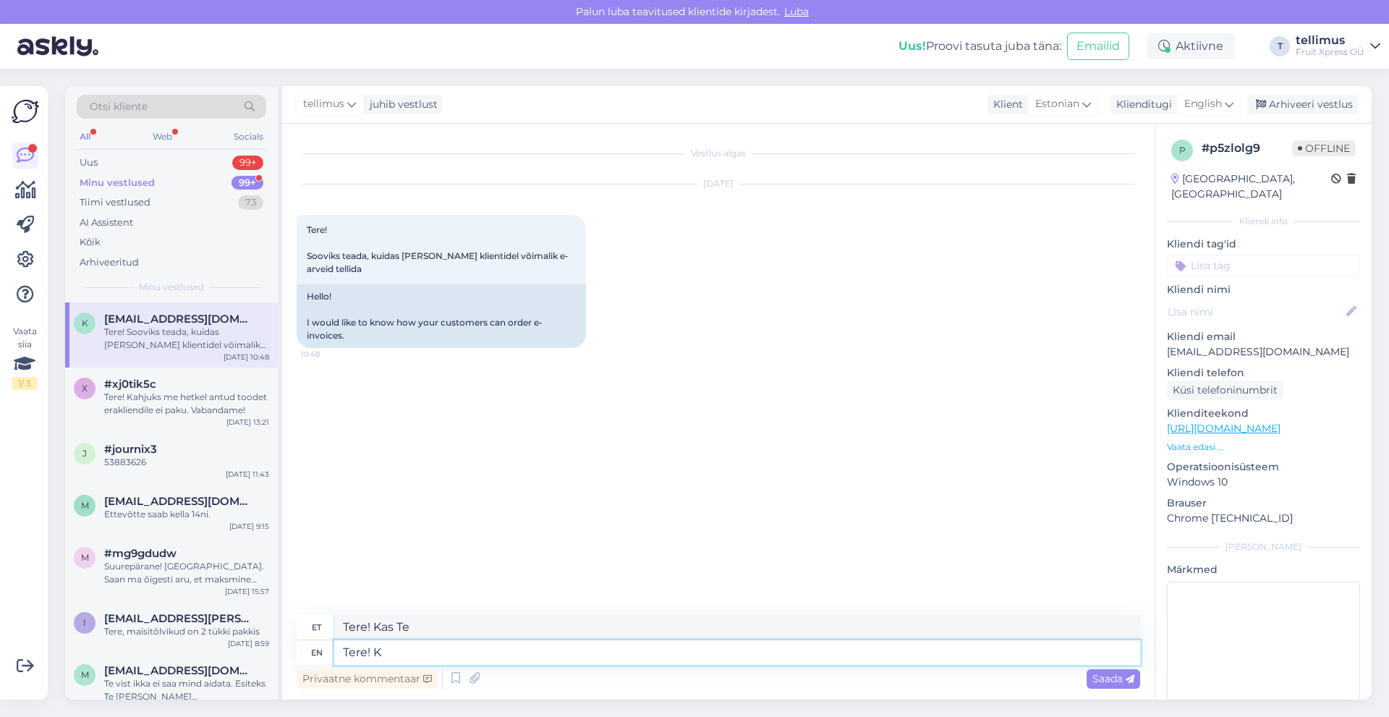
type textarea "Tere! Kas"
type textarea "Tere!"
type textarea "Tere! Palun"
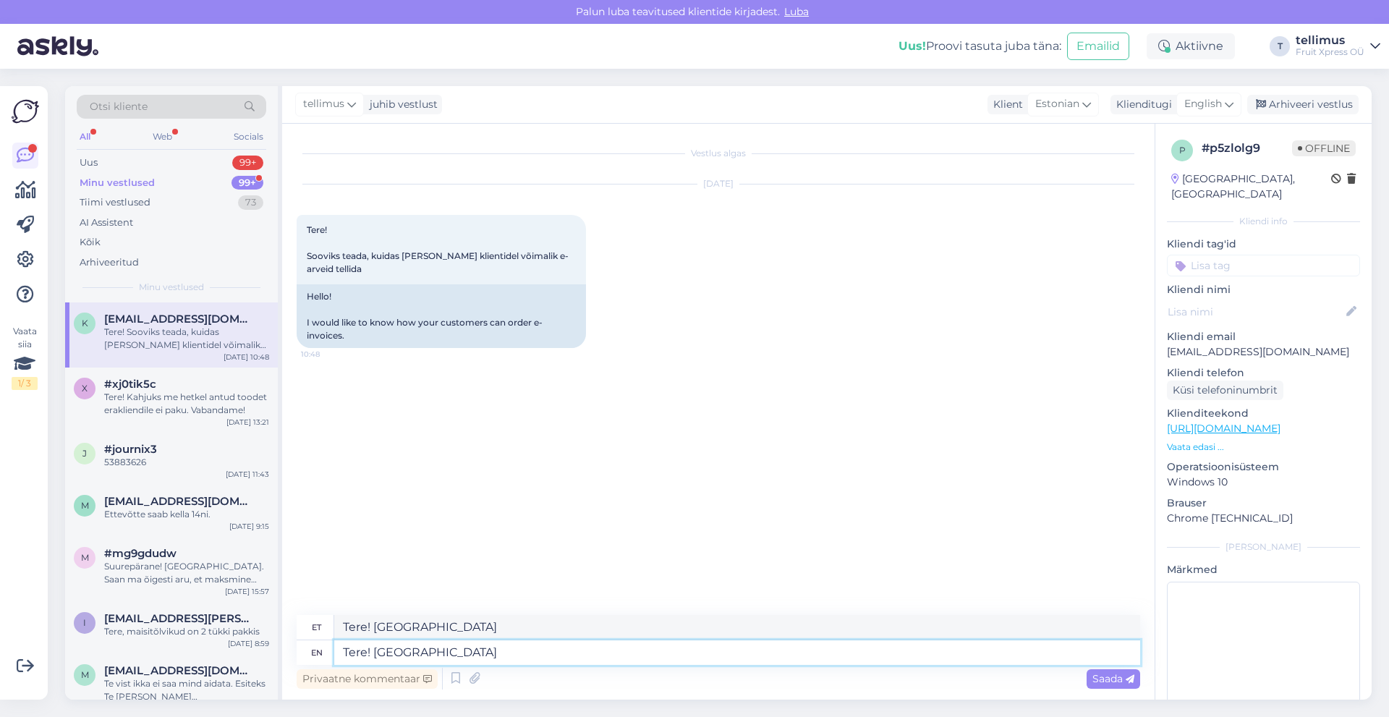
type textarea "Tere! Palun p"
type textarea "Tere! Palun"
type textarea "Tere!"
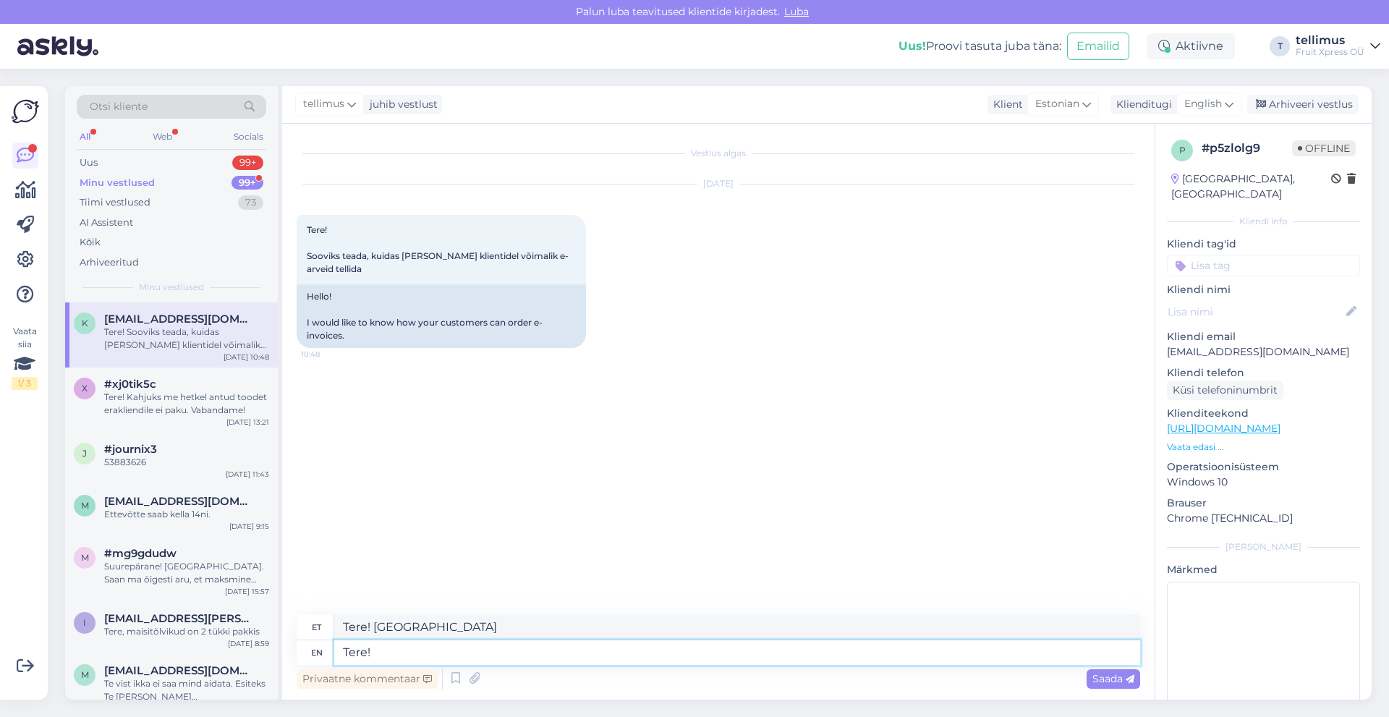
type textarea "Tere!"
type textarea "Tere! Milli"
type textarea "Tere! Millises"
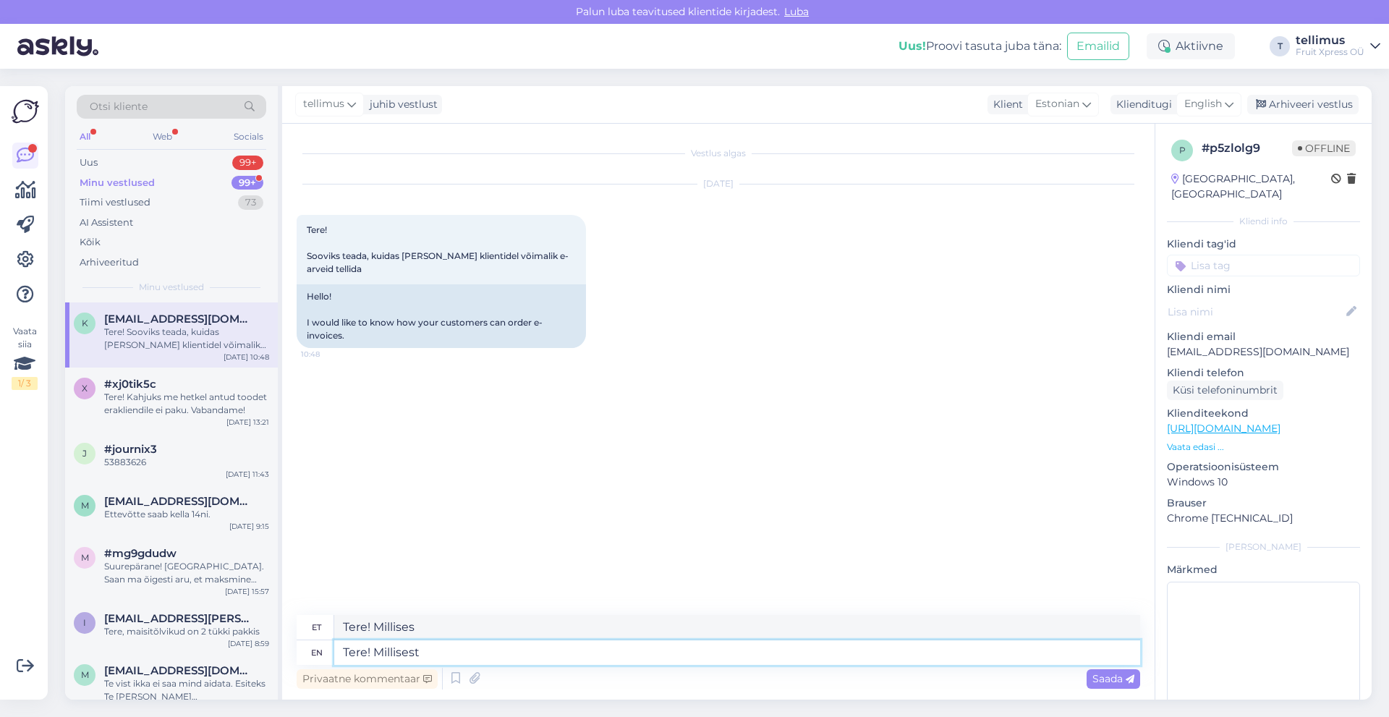
type textarea "Tere! Millisest"
type textarea "Tere! Millisest et"
type textarea "Tere! Millisest ettev"
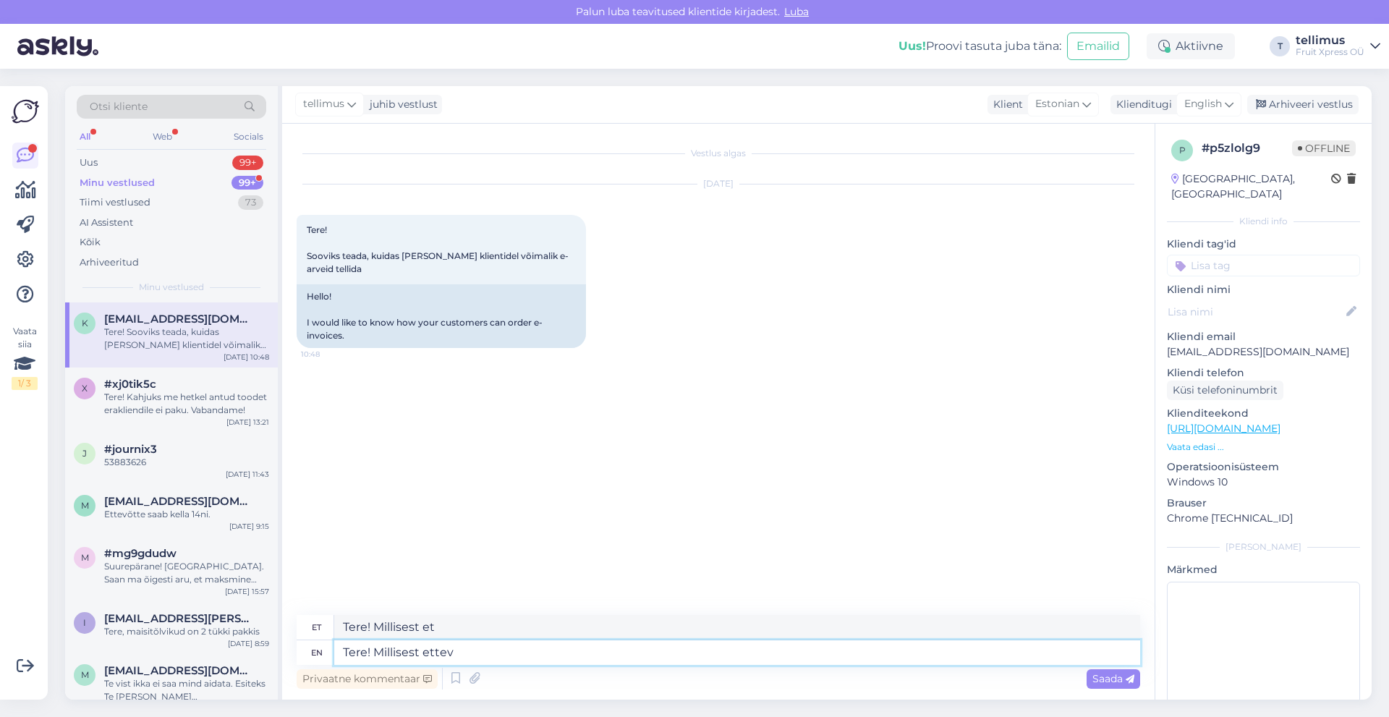
type textarea "Tere! Millisest ettev"
type textarea "Tere! Milli"
type textarea "Tere! Millisest"
type textarea "Tere! Mis"
type textarea "Tere! Preili"
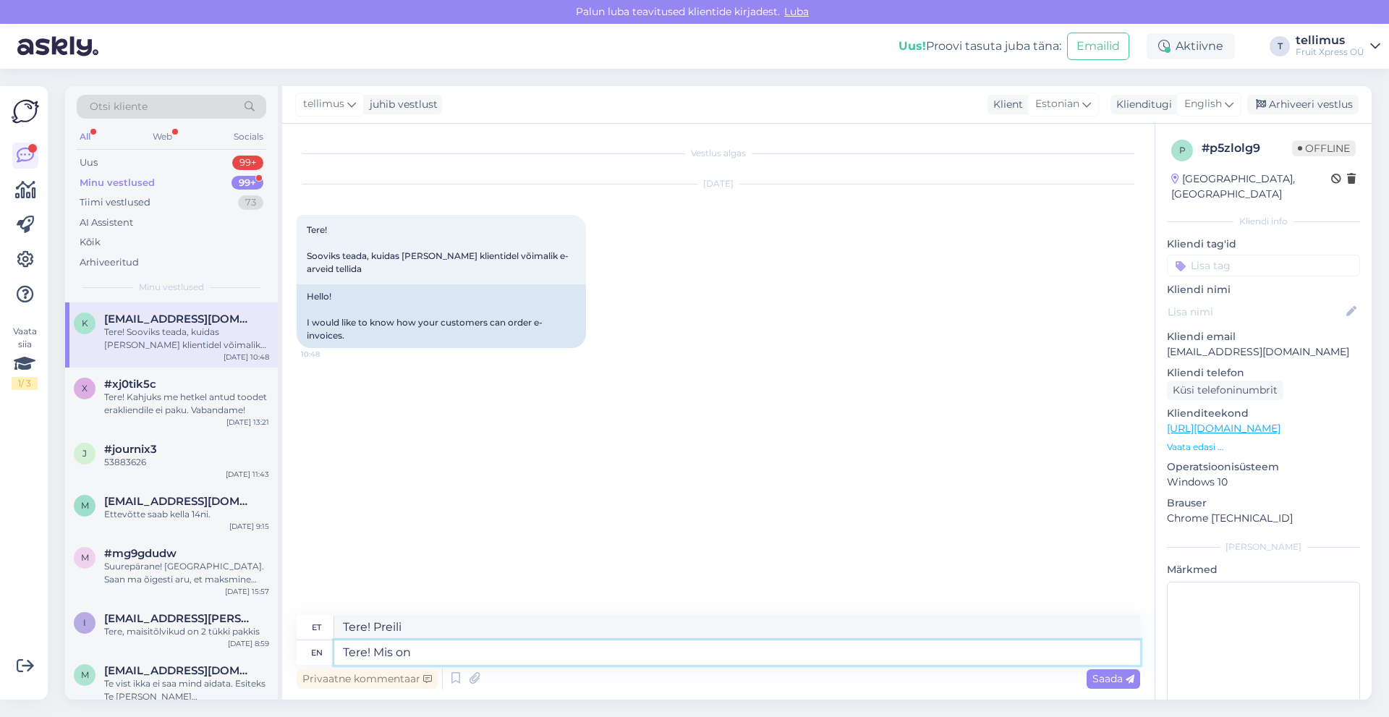
type textarea "Tere! Mis on"
type textarea "Tere! Mis edasi"
type textarea "Tere! Mis on Teie e"
type textarea "Tere! Mis on Teie"
type textarea "Tere! Mis on Teie ettevõtte n"
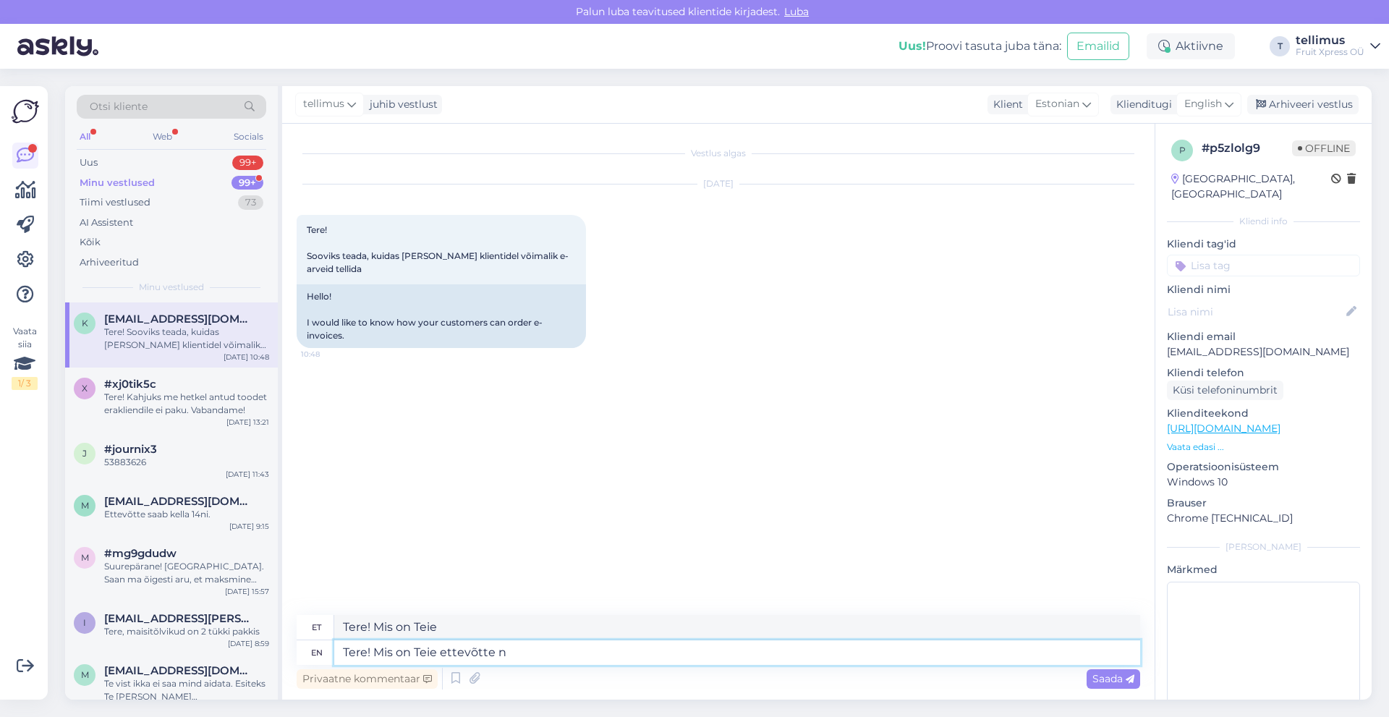
type textarea "Tere! Mis on Teie ettevõte"
type textarea "Tere! Mis on Teie ettevõtte nimi?"
click at [1115, 679] on span "Saada" at bounding box center [1113, 678] width 42 height 13
